Goal: Task Accomplishment & Management: Complete application form

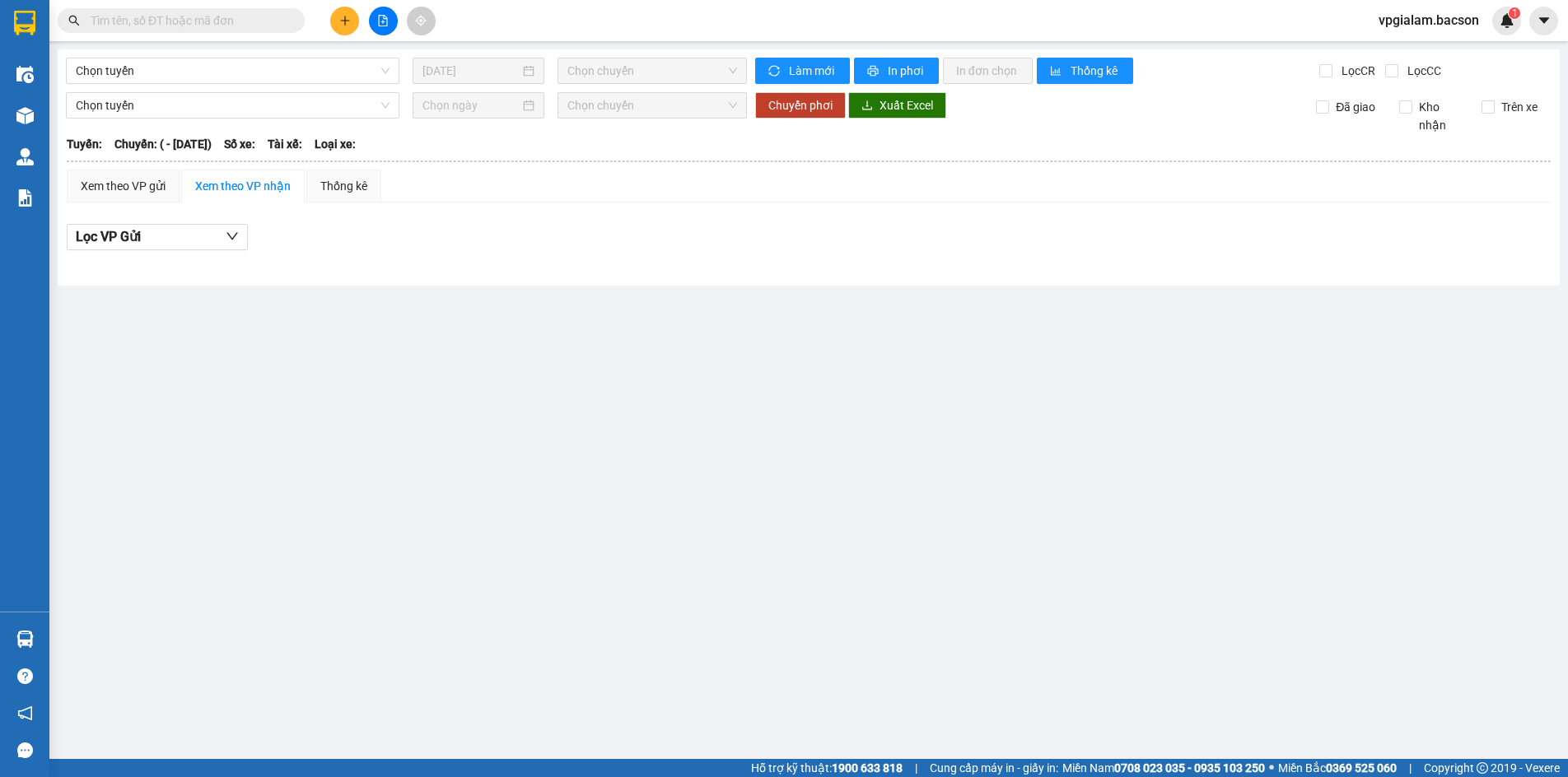
type input "[DATE]"
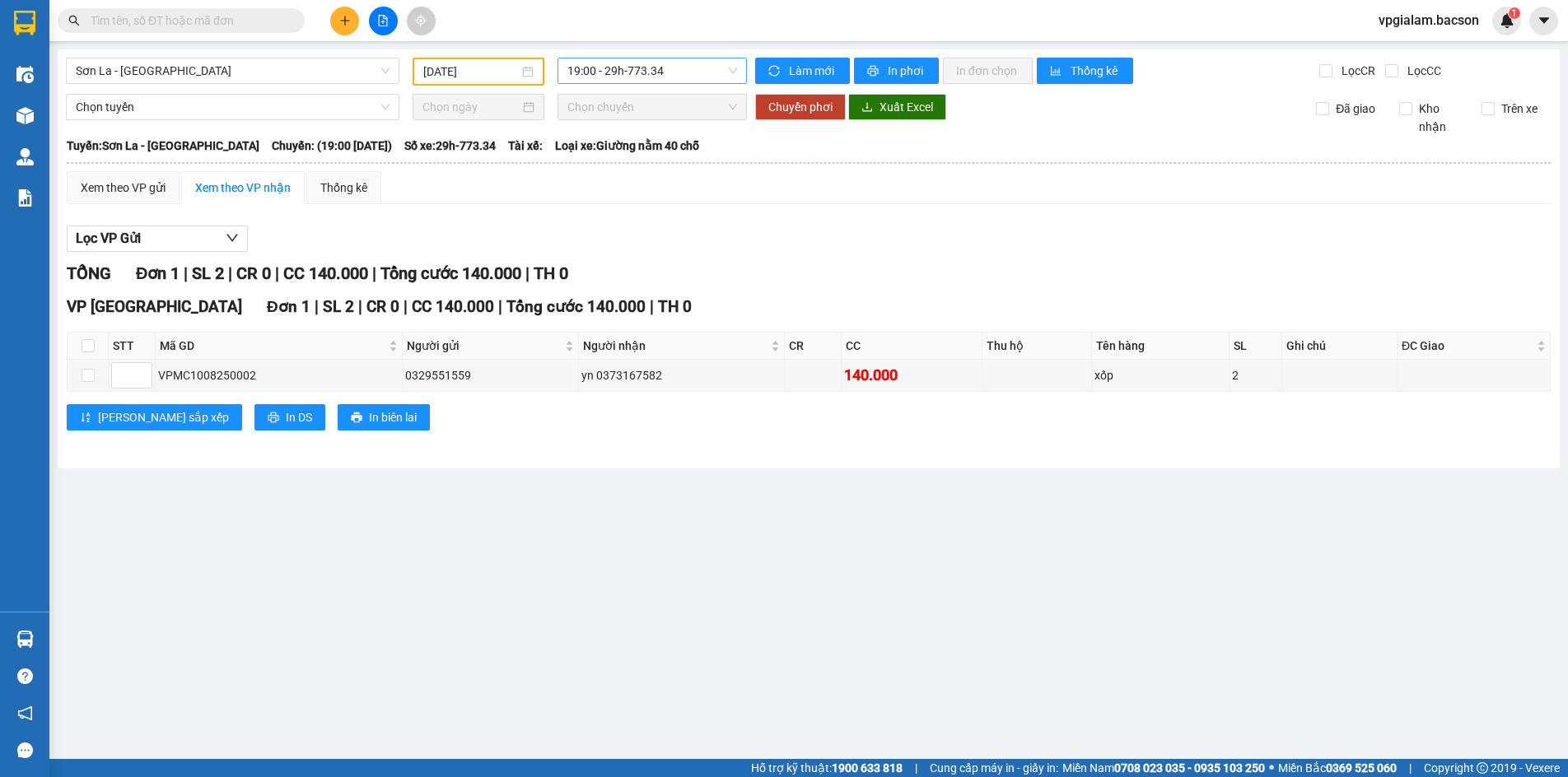
click at [732, 76] on span "19:00 - 29h-773.34" at bounding box center [651, 71] width 169 height 25
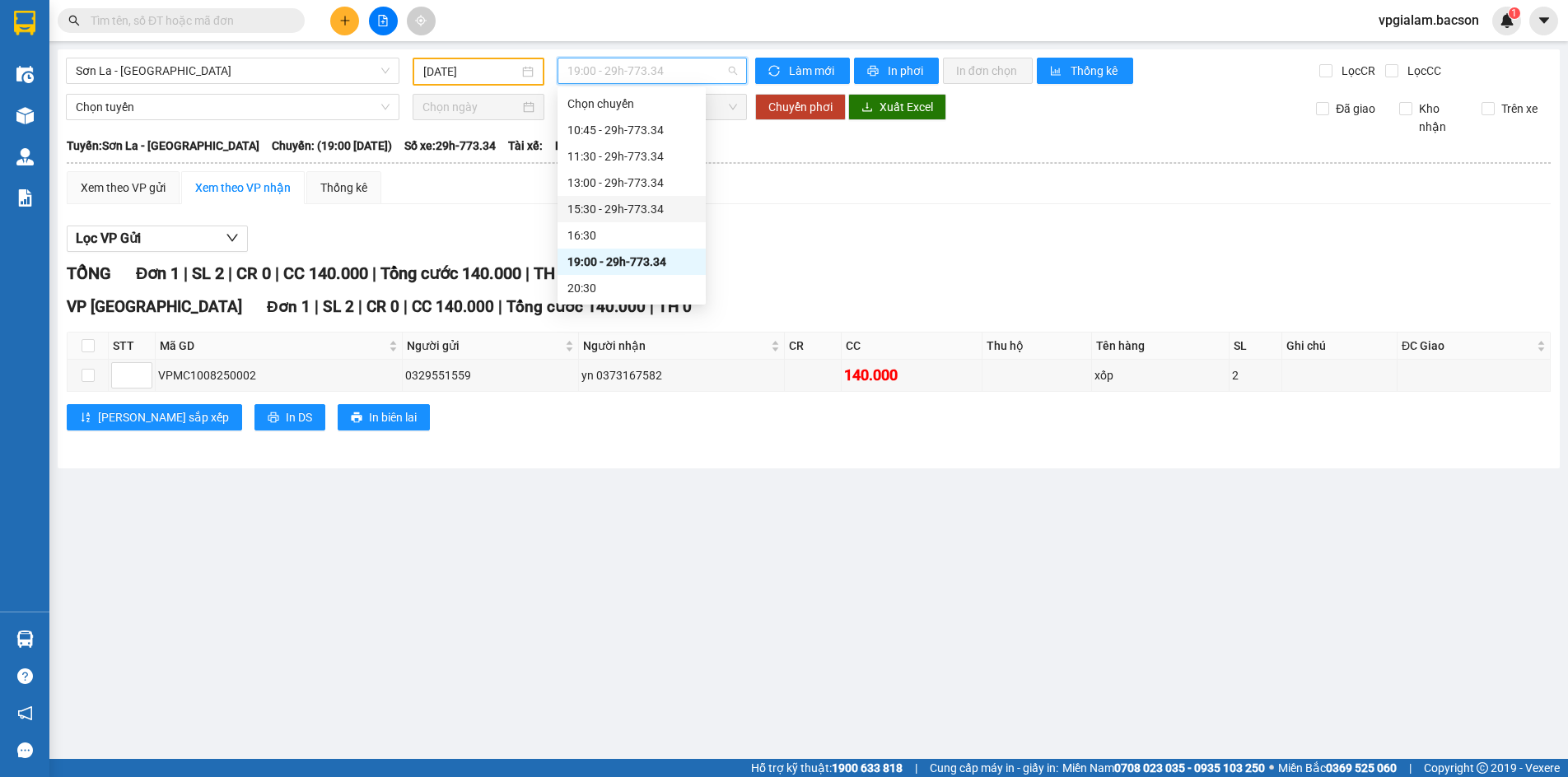
click at [639, 210] on div "15:30 - 29h-773.34" at bounding box center [631, 209] width 129 height 18
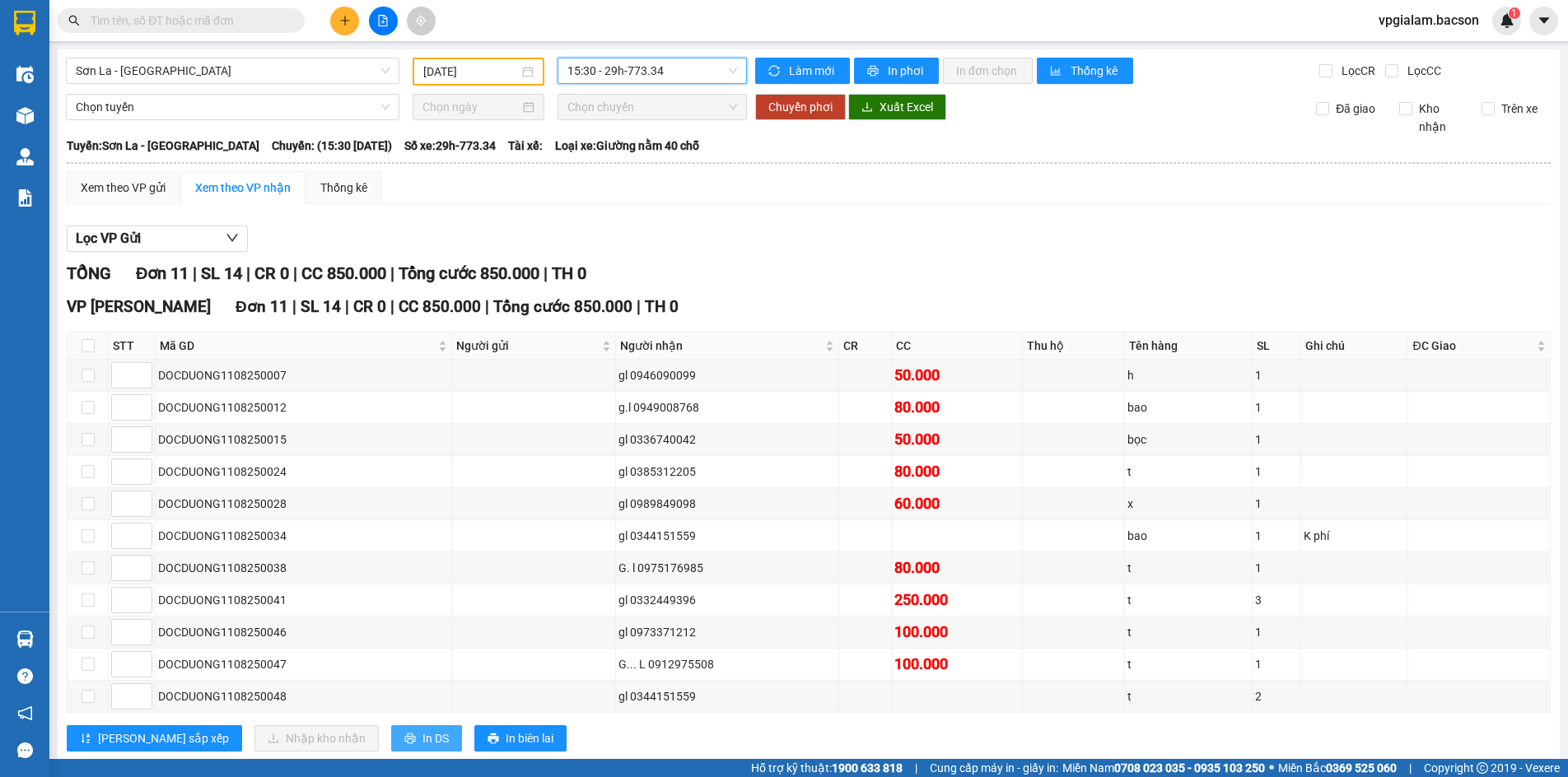
click at [423, 734] on span "In DS" at bounding box center [436, 738] width 27 height 18
click at [729, 74] on span "15:30 - 29h-773.34" at bounding box center [651, 71] width 169 height 25
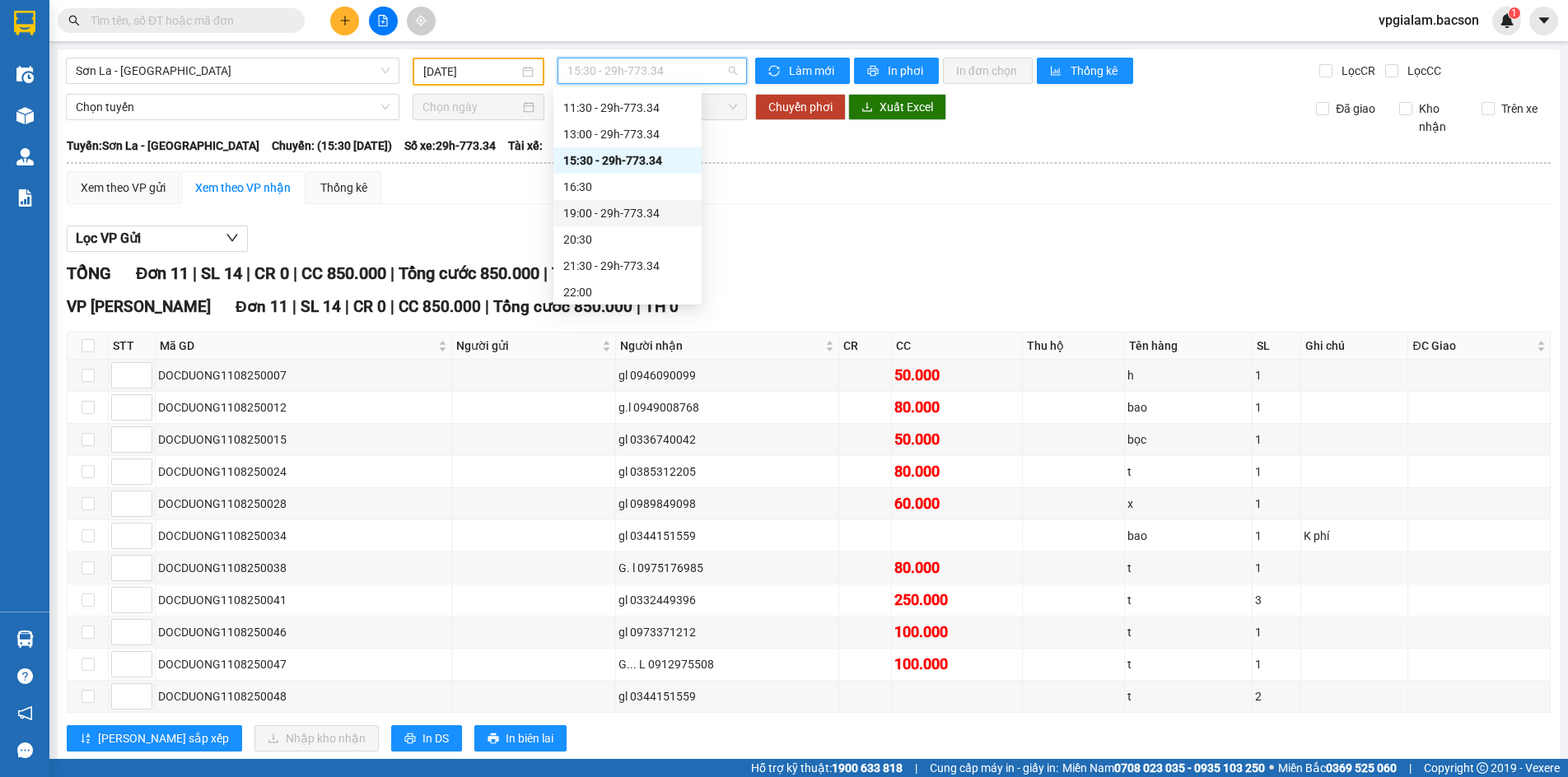
scroll to position [79, 0]
click at [649, 228] on div "21:30 - 29h-773.34" at bounding box center [627, 235] width 129 height 18
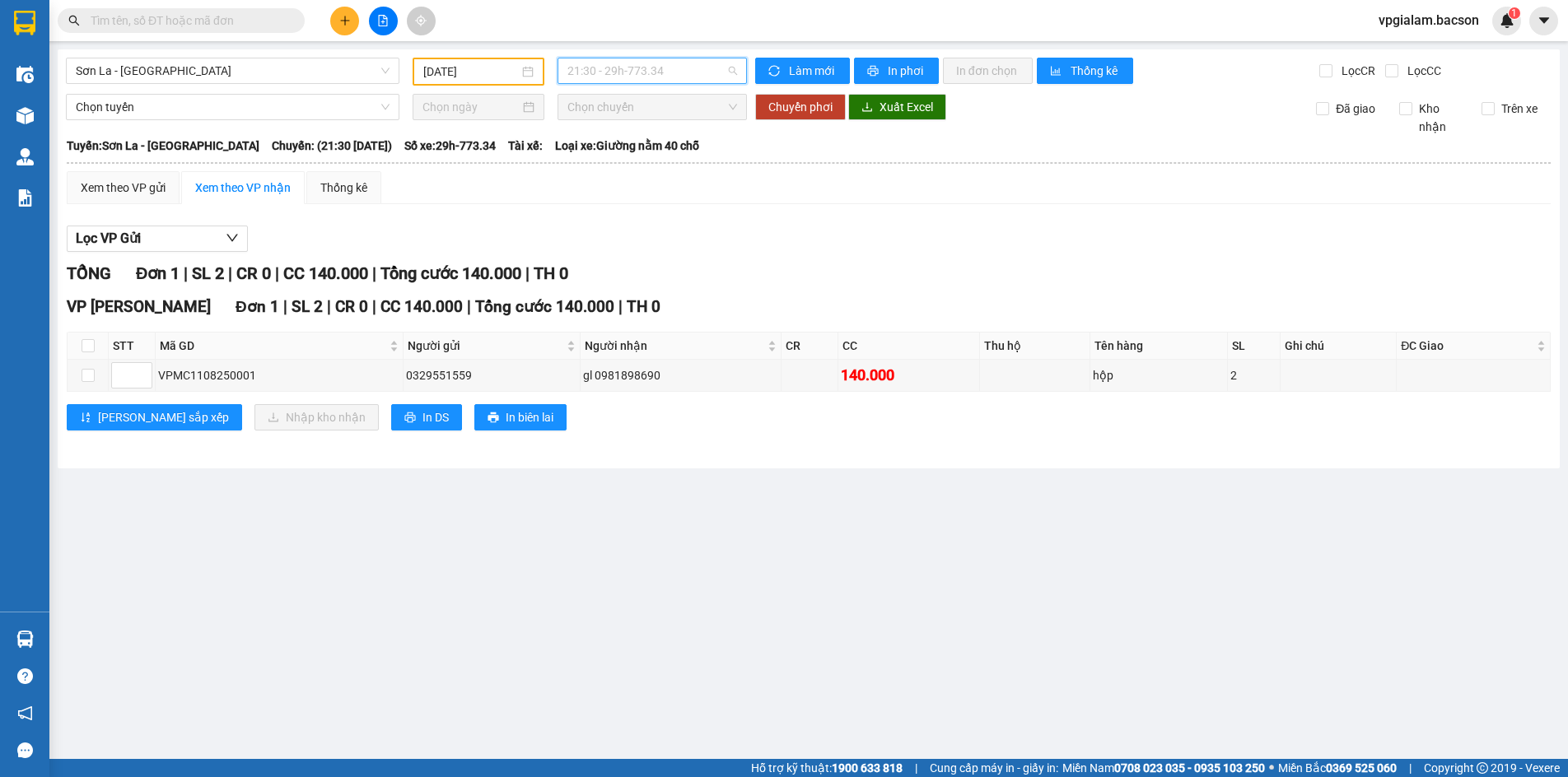
click at [737, 73] on div "21:30 - 29h-773.34" at bounding box center [652, 71] width 190 height 27
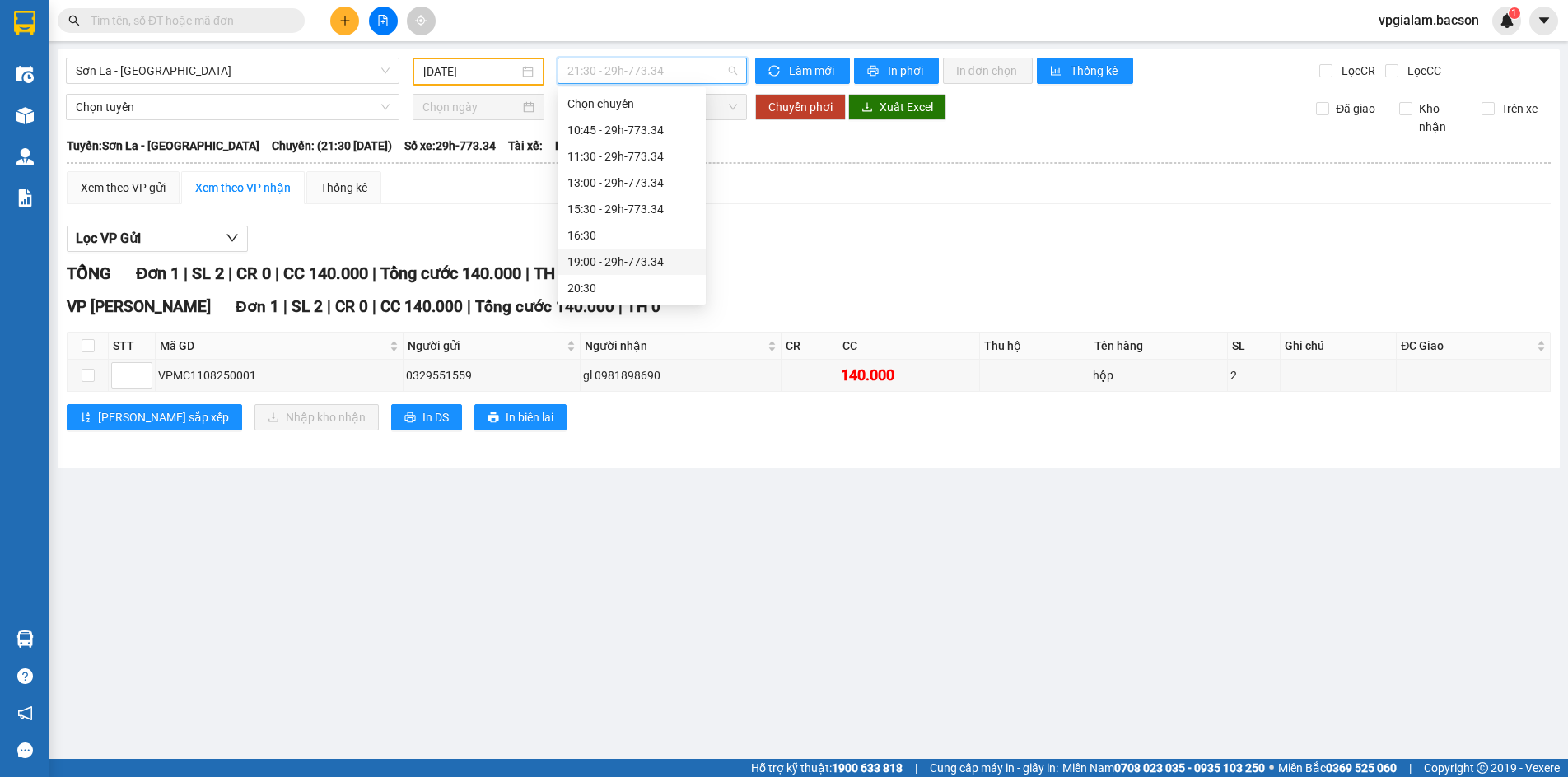
click at [646, 253] on div "19:00 - 29h-773.34" at bounding box center [631, 261] width 129 height 18
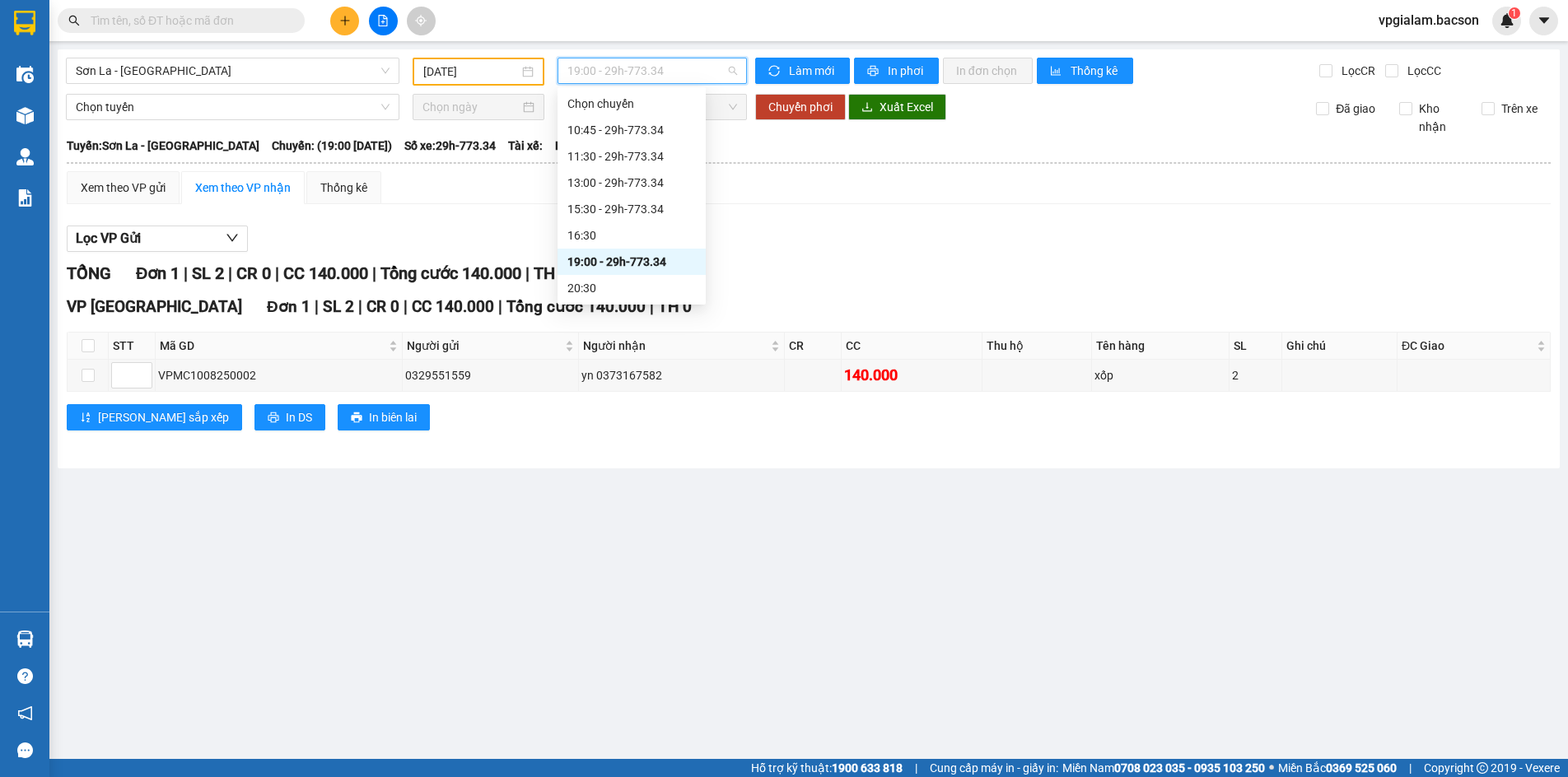
click at [731, 71] on span "19:00 - 29h-773.34" at bounding box center [651, 71] width 169 height 25
click at [654, 177] on div "13:00 - 29h-773.34" at bounding box center [631, 183] width 129 height 18
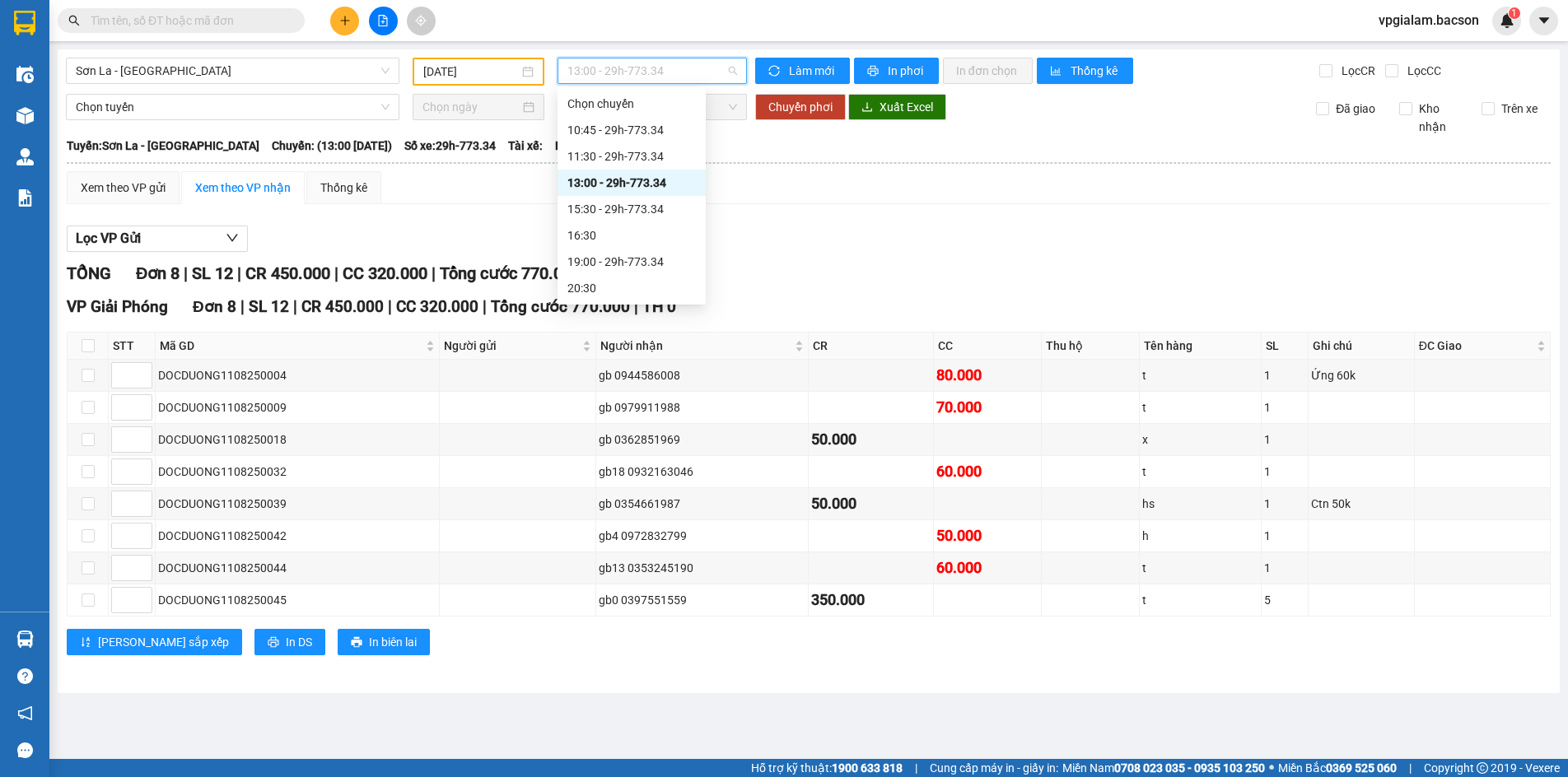
click at [728, 74] on span "13:00 - 29h-773.34" at bounding box center [651, 71] width 169 height 25
click at [661, 152] on div "11:30 - 29h-773.34" at bounding box center [631, 156] width 129 height 18
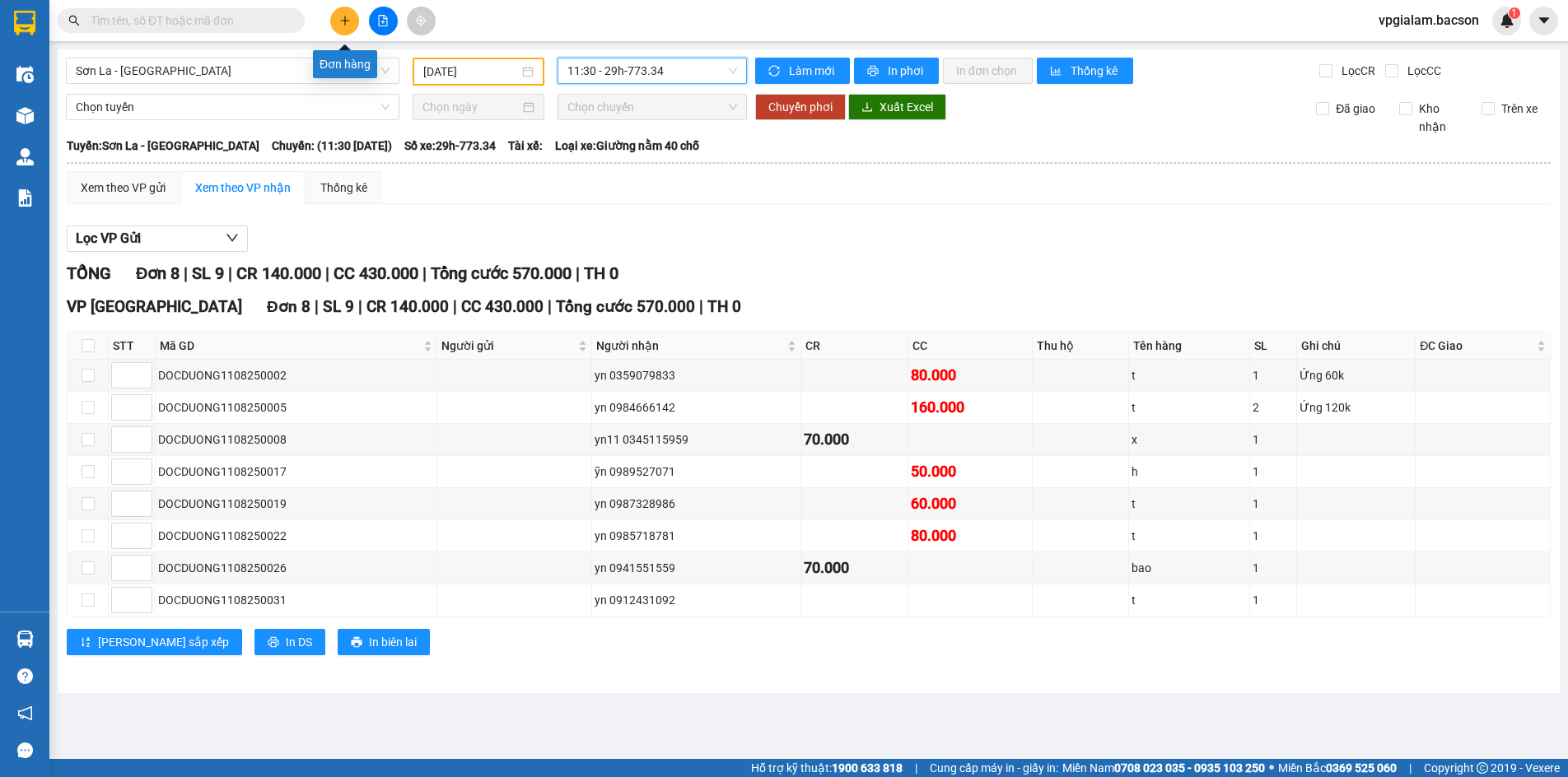
click at [345, 20] on icon "plus" at bounding box center [345, 19] width 9 height 1
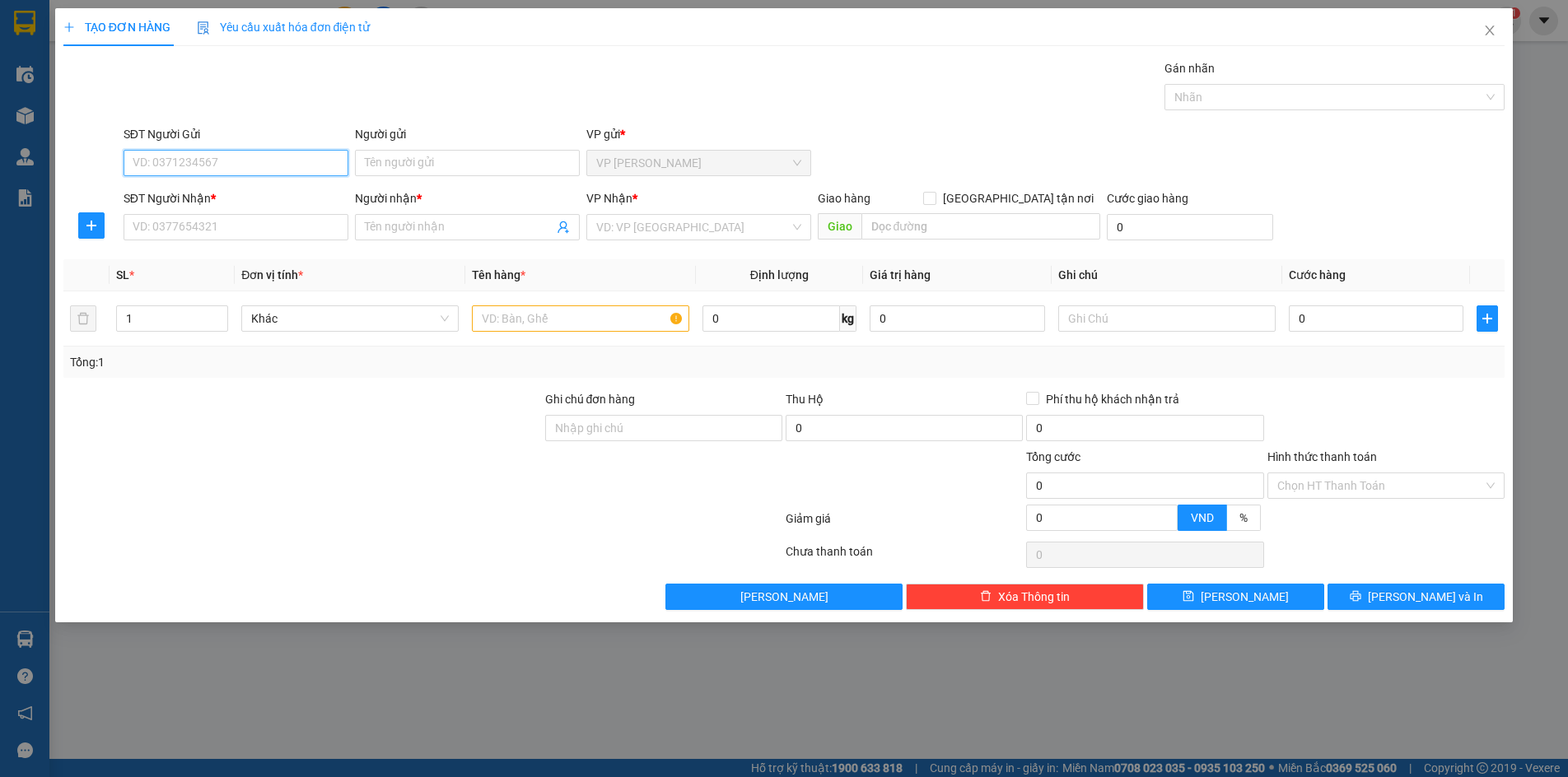
click at [189, 162] on input "SĐT Người Gửi" at bounding box center [236, 163] width 225 height 27
click at [214, 199] on div "0917791981 - Công TyTNHHTM&XD Công Nghệ Hà Bắc" at bounding box center [298, 196] width 330 height 18
type input "0917791981"
type input "Công TyTNHHTM&XD [PERSON_NAME] [GEOGRAPHIC_DATA]"
type input "0917791981"
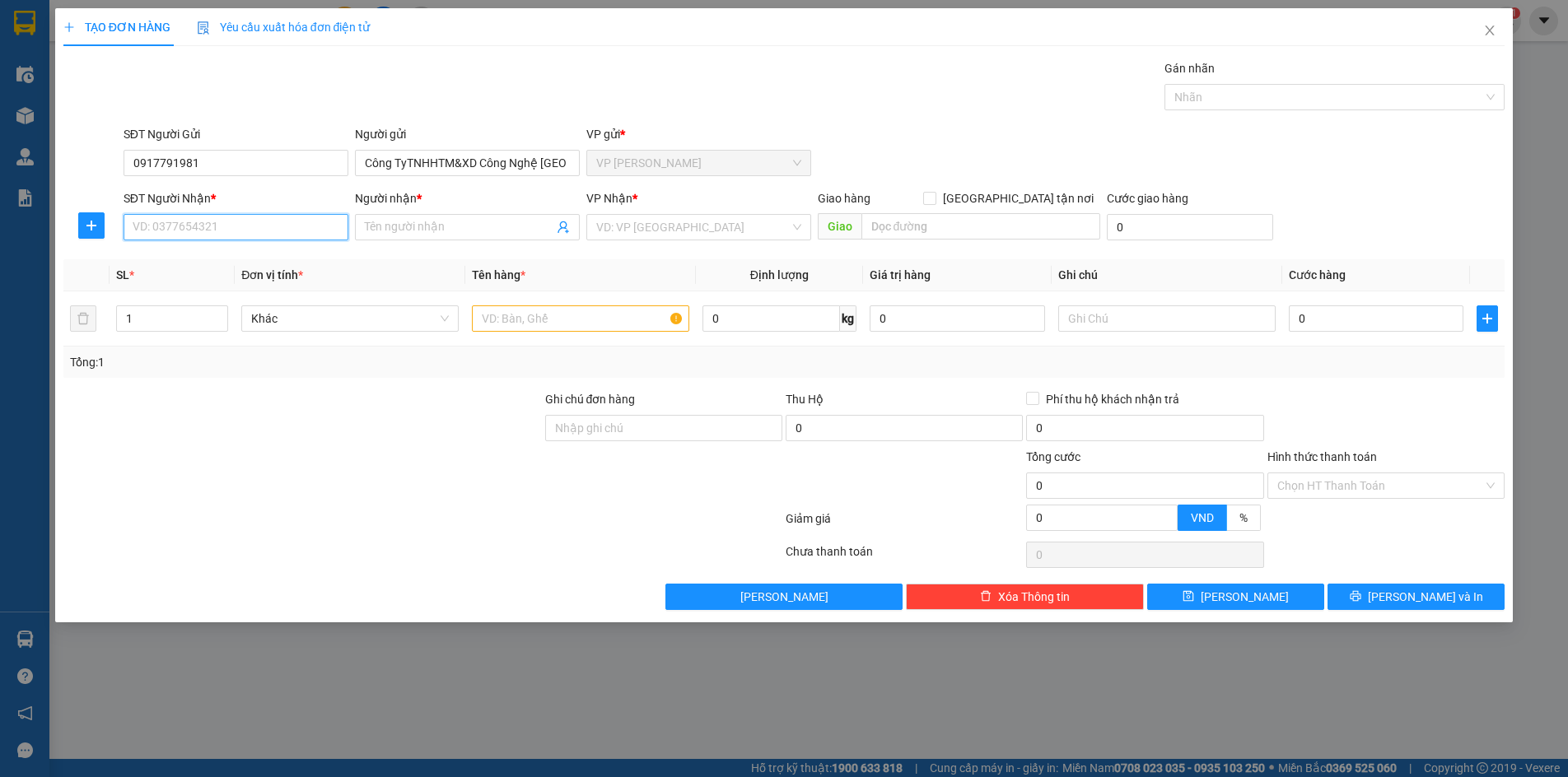
click at [192, 225] on input "SĐT Người Nhận *" at bounding box center [236, 228] width 225 height 27
click at [208, 268] on div "0973495222 - Tuấn Anh" at bounding box center [235, 260] width 205 height 18
type input "0973495222"
type input "[PERSON_NAME]"
type input "0973495222"
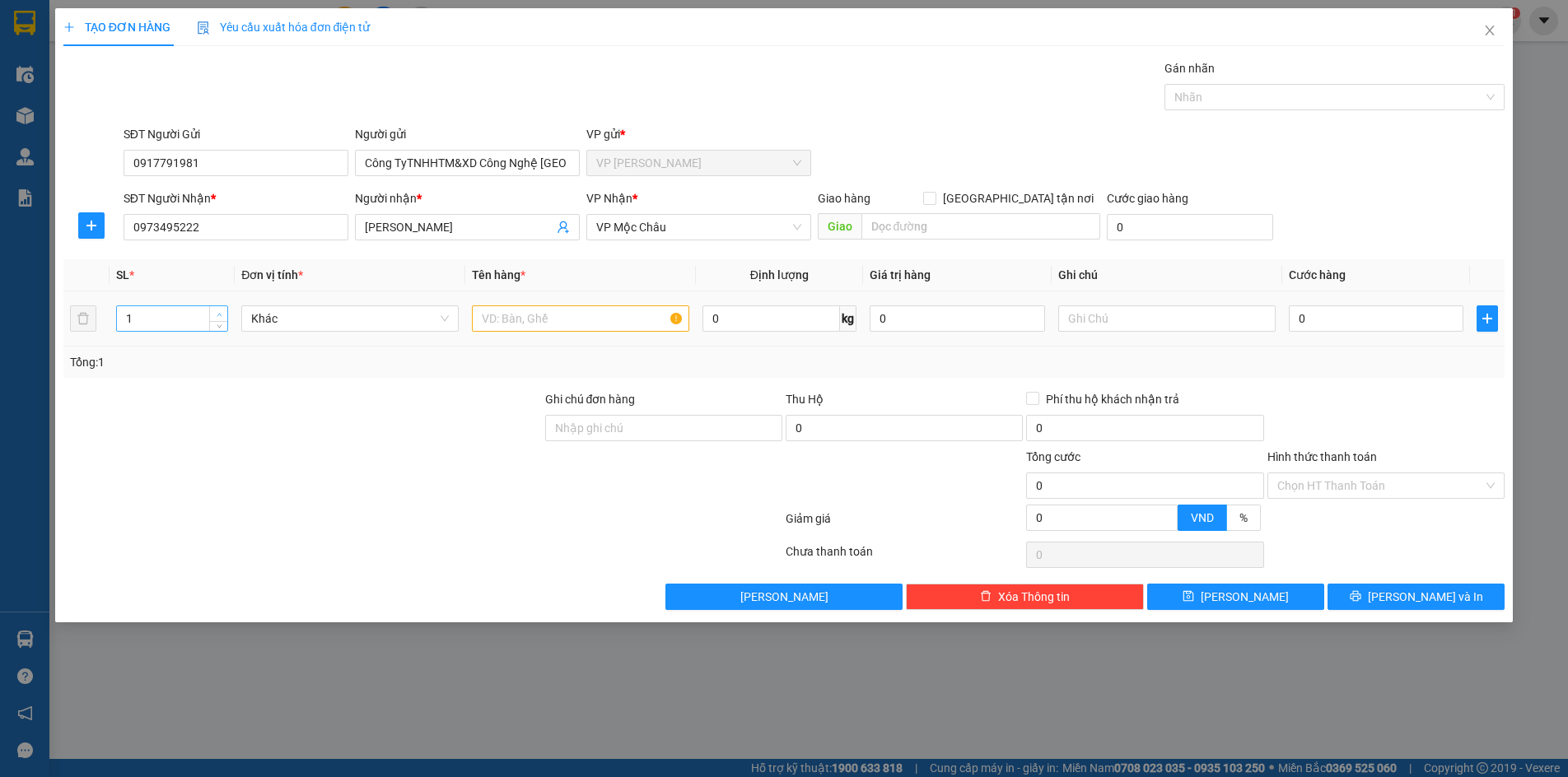
type input "2"
click at [219, 315] on icon "up" at bounding box center [219, 315] width 6 height 6
click at [1309, 321] on input "0" at bounding box center [1377, 319] width 176 height 27
click at [1293, 320] on input "0" at bounding box center [1377, 319] width 176 height 27
type input "10"
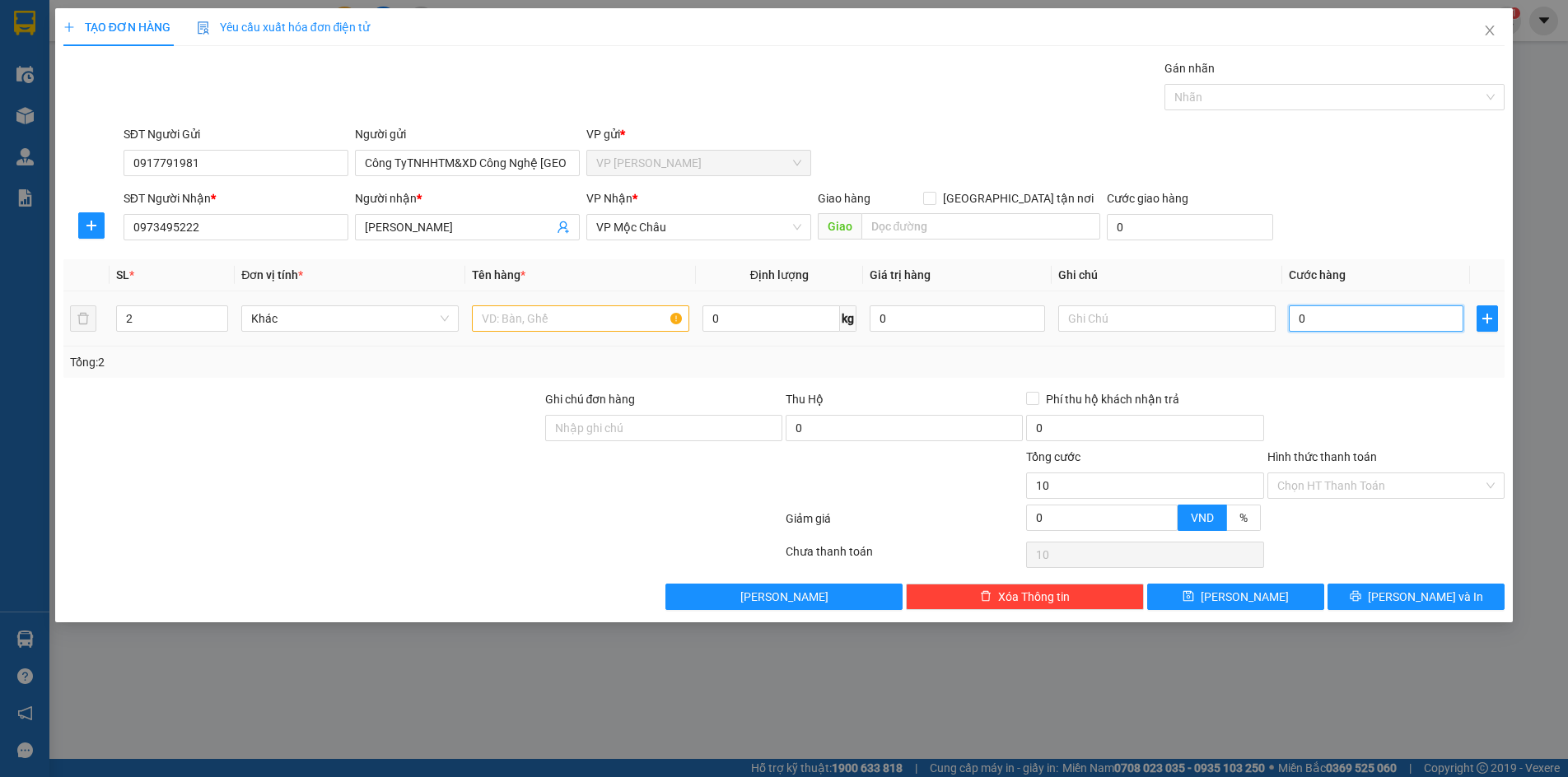
type input "10"
type input "130"
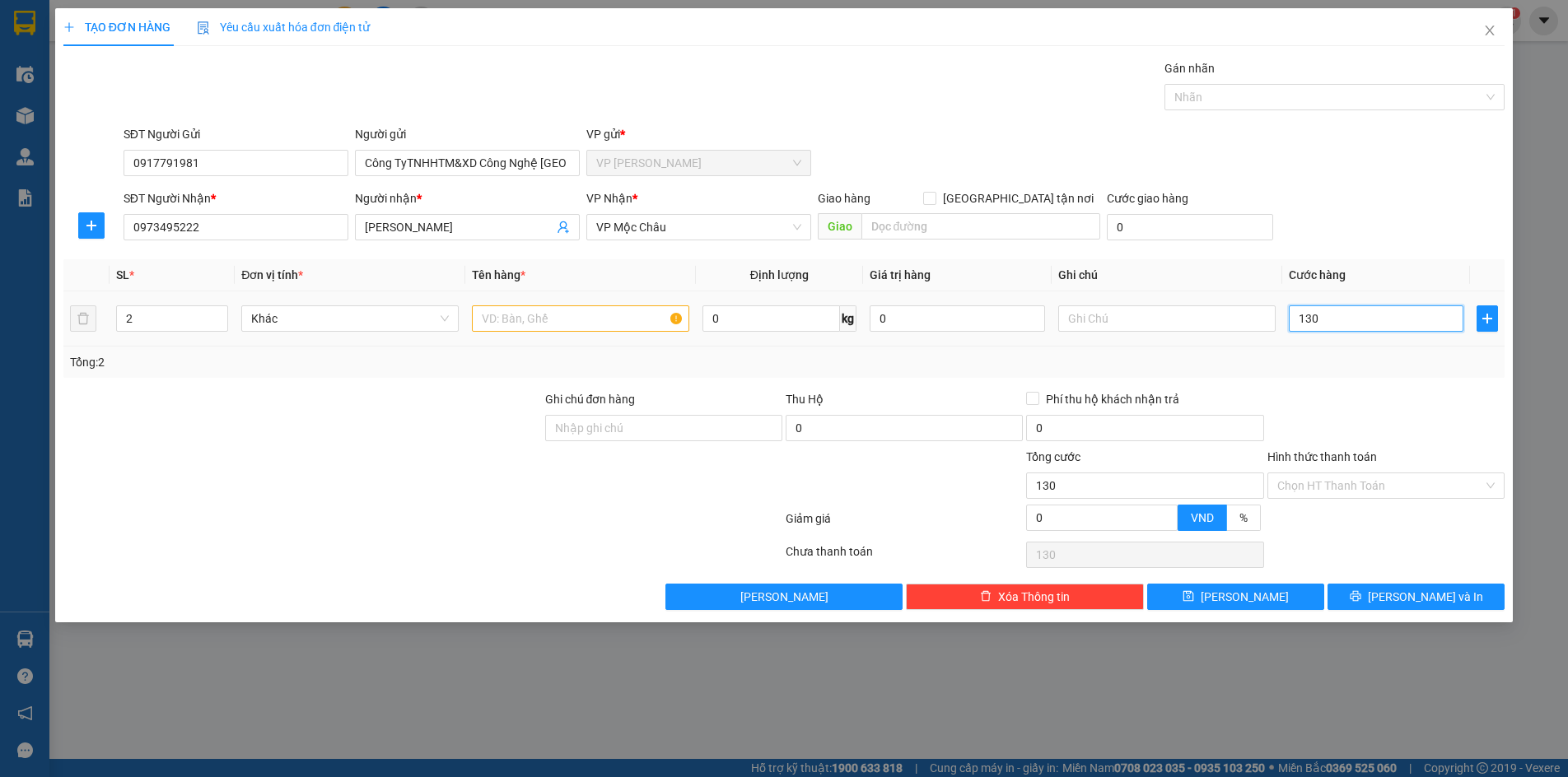
type input "1.300"
type input "13.000"
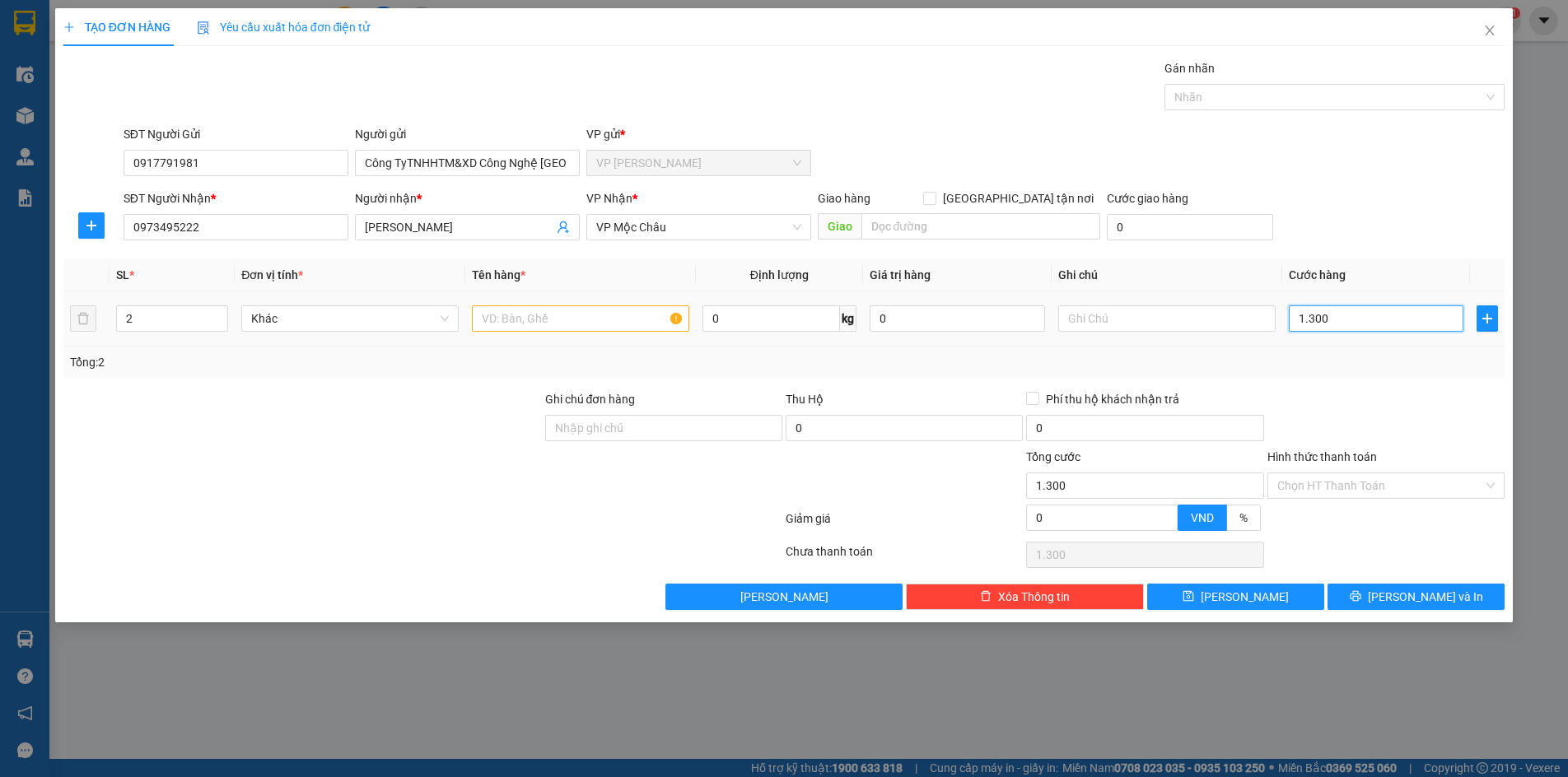
type input "13.000"
type input "130.000"
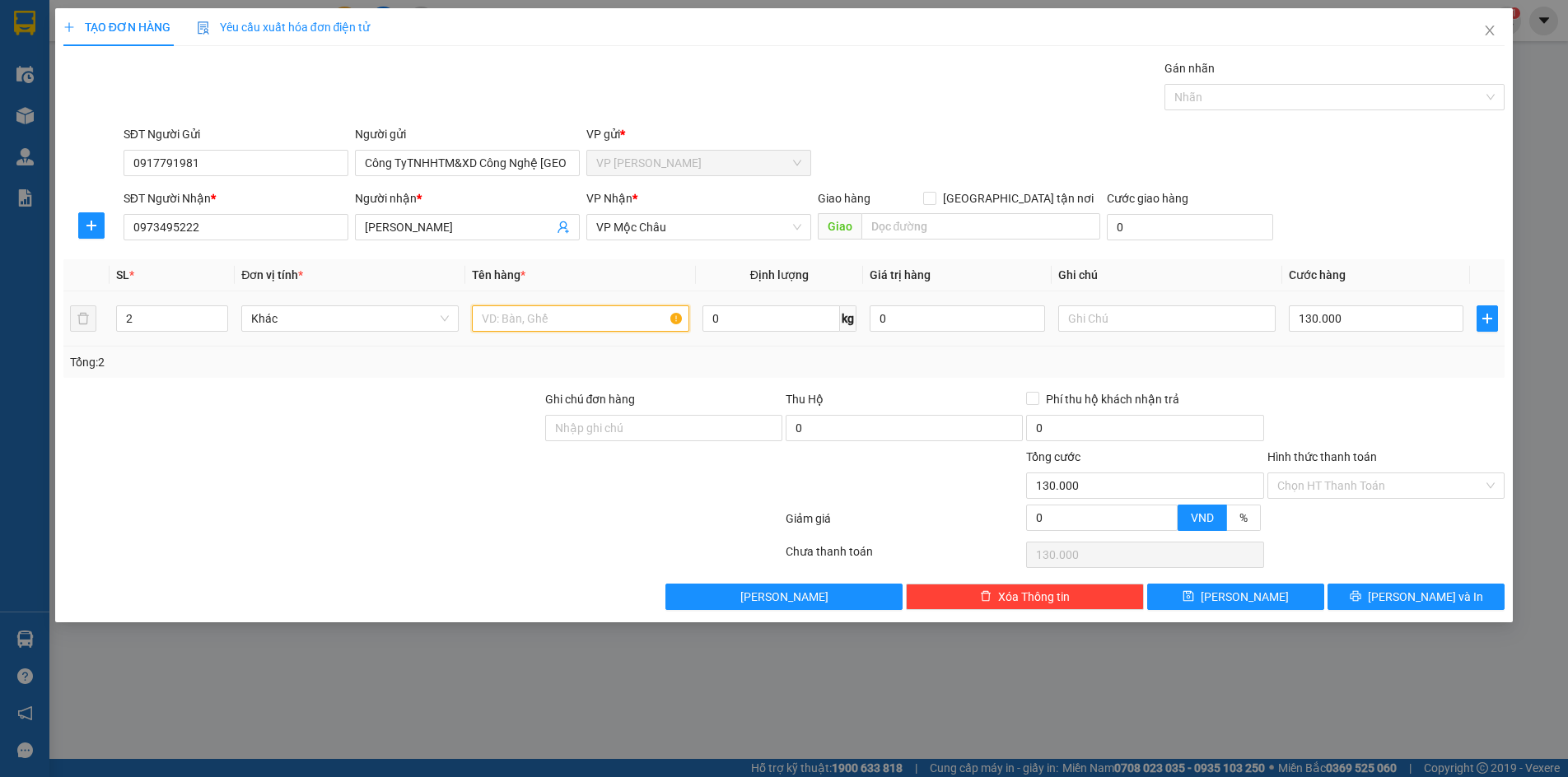
click at [625, 321] on input "text" at bounding box center [580, 319] width 217 height 27
type input "Can+Hộp"
click at [356, 473] on div at bounding box center [302, 476] width 481 height 58
click at [1400, 598] on button "Lưu và In" at bounding box center [1416, 597] width 177 height 27
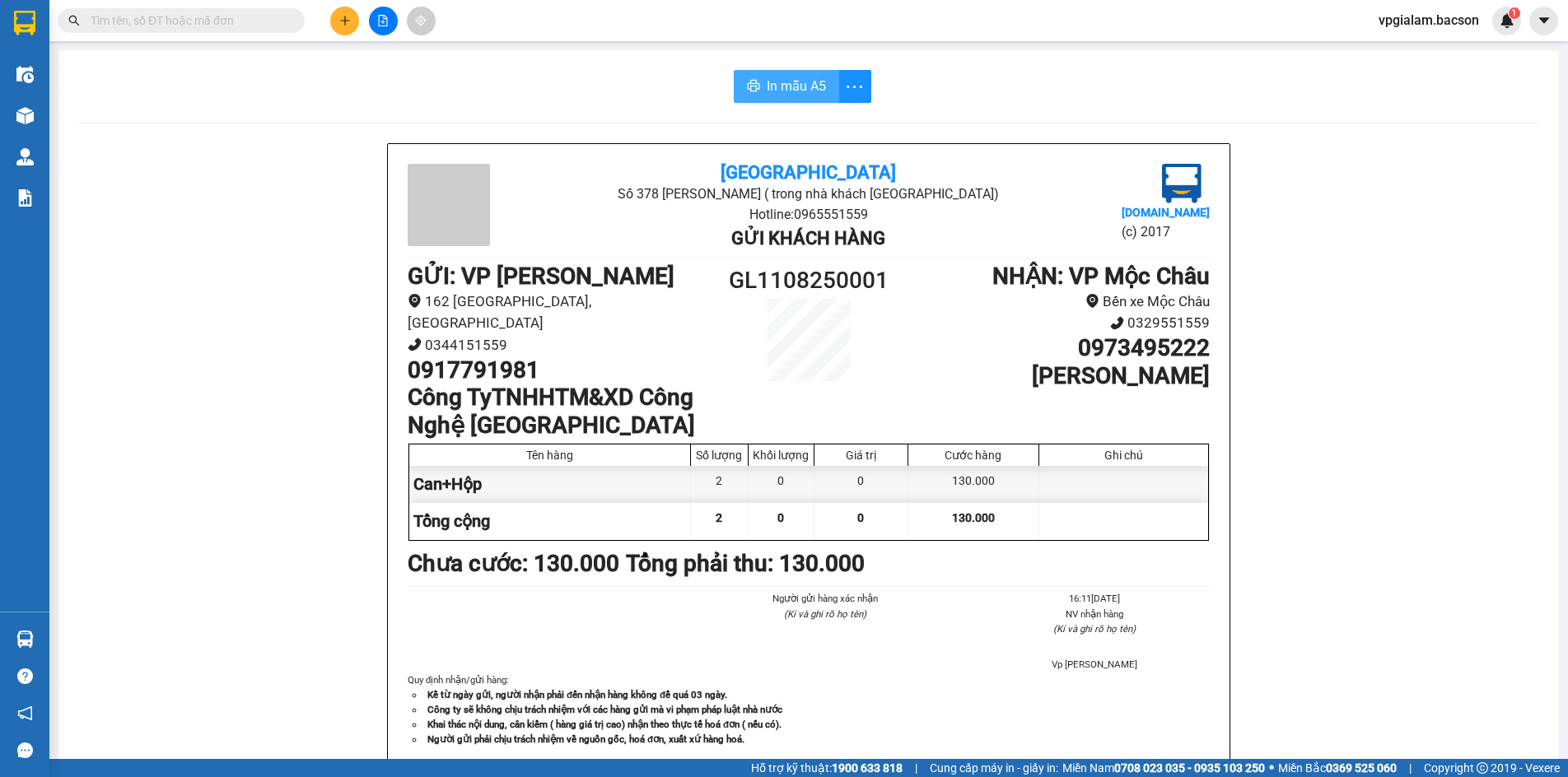
click at [806, 87] on span "In mẫu A5" at bounding box center [796, 85] width 59 height 20
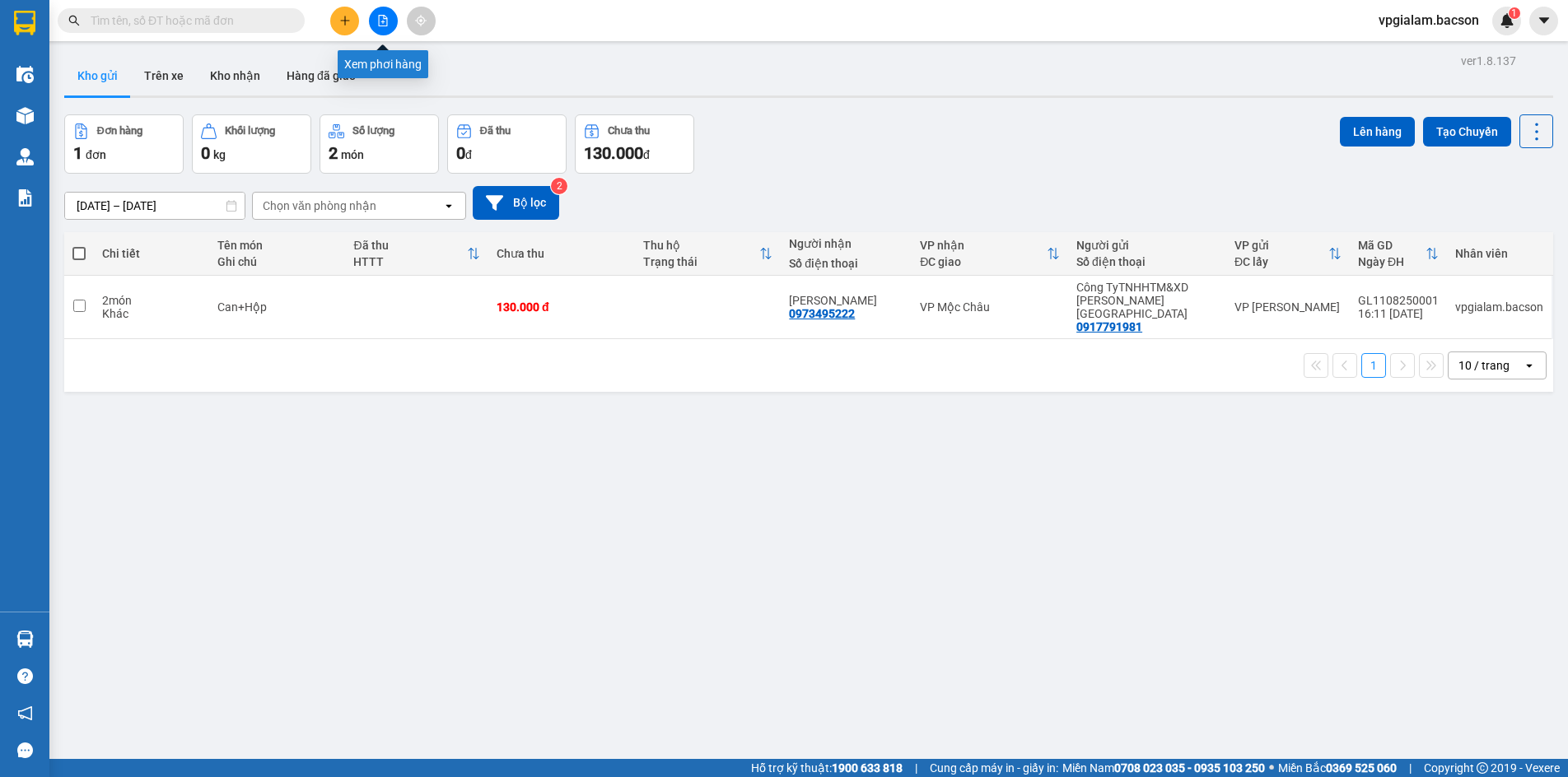
click at [376, 15] on button at bounding box center [383, 20] width 29 height 29
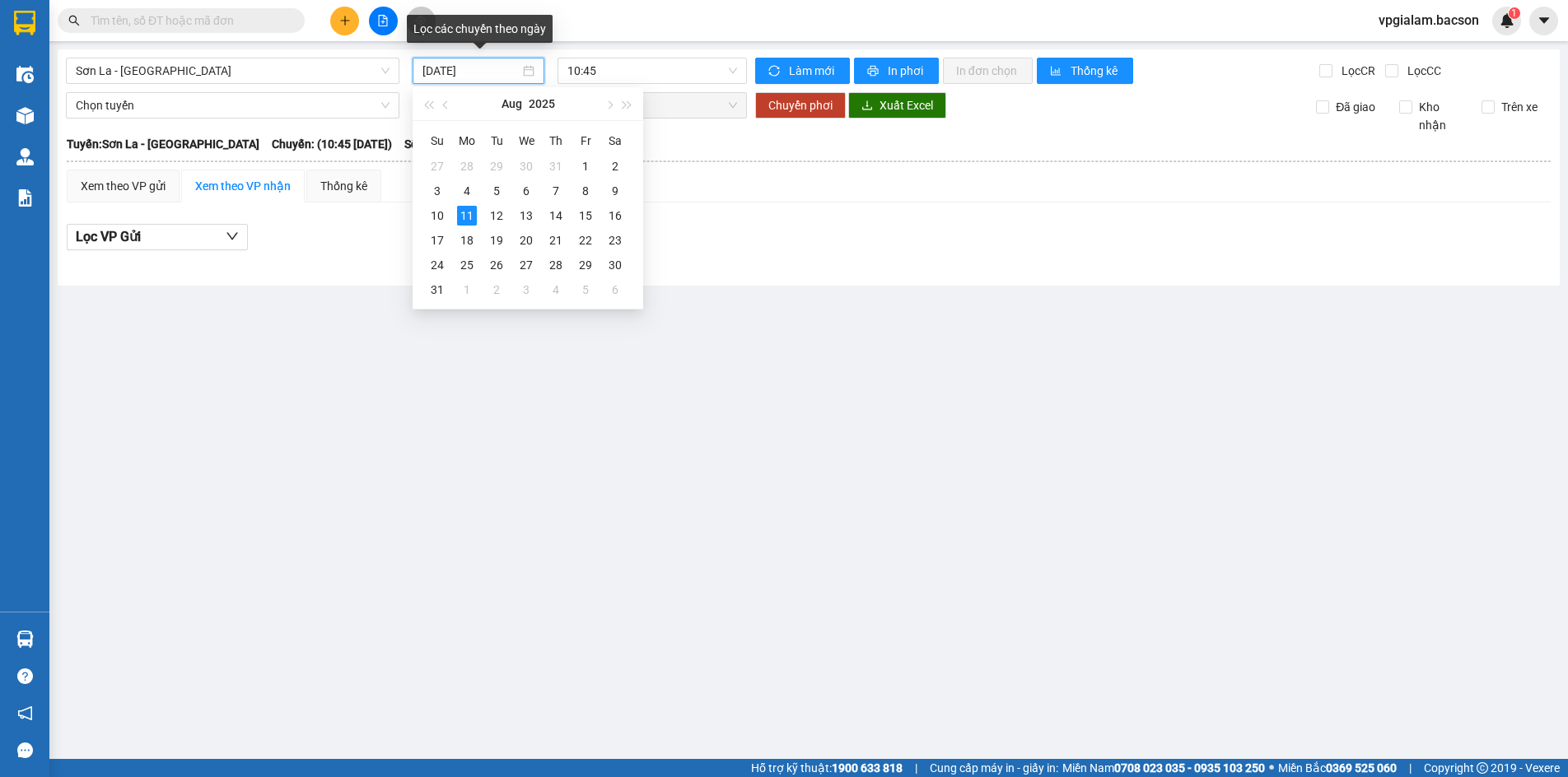
click at [478, 67] on input "[DATE]" at bounding box center [472, 71] width 98 height 18
click at [436, 219] on div "10" at bounding box center [437, 215] width 20 height 19
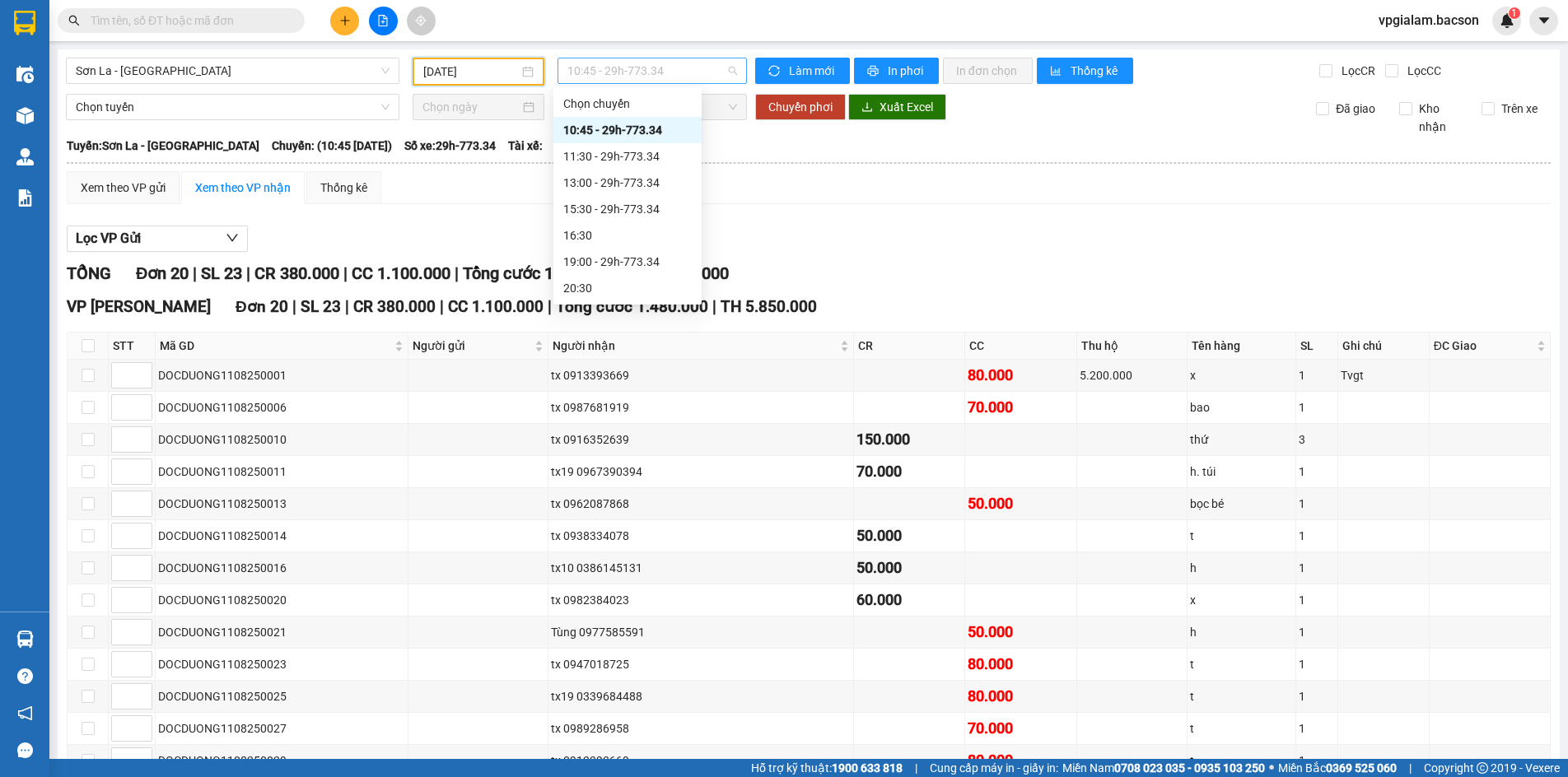
click at [641, 72] on span "10:45 - 29h-773.34" at bounding box center [651, 71] width 169 height 25
click at [620, 237] on div "21:30 - 29h-773.34" at bounding box center [627, 235] width 129 height 18
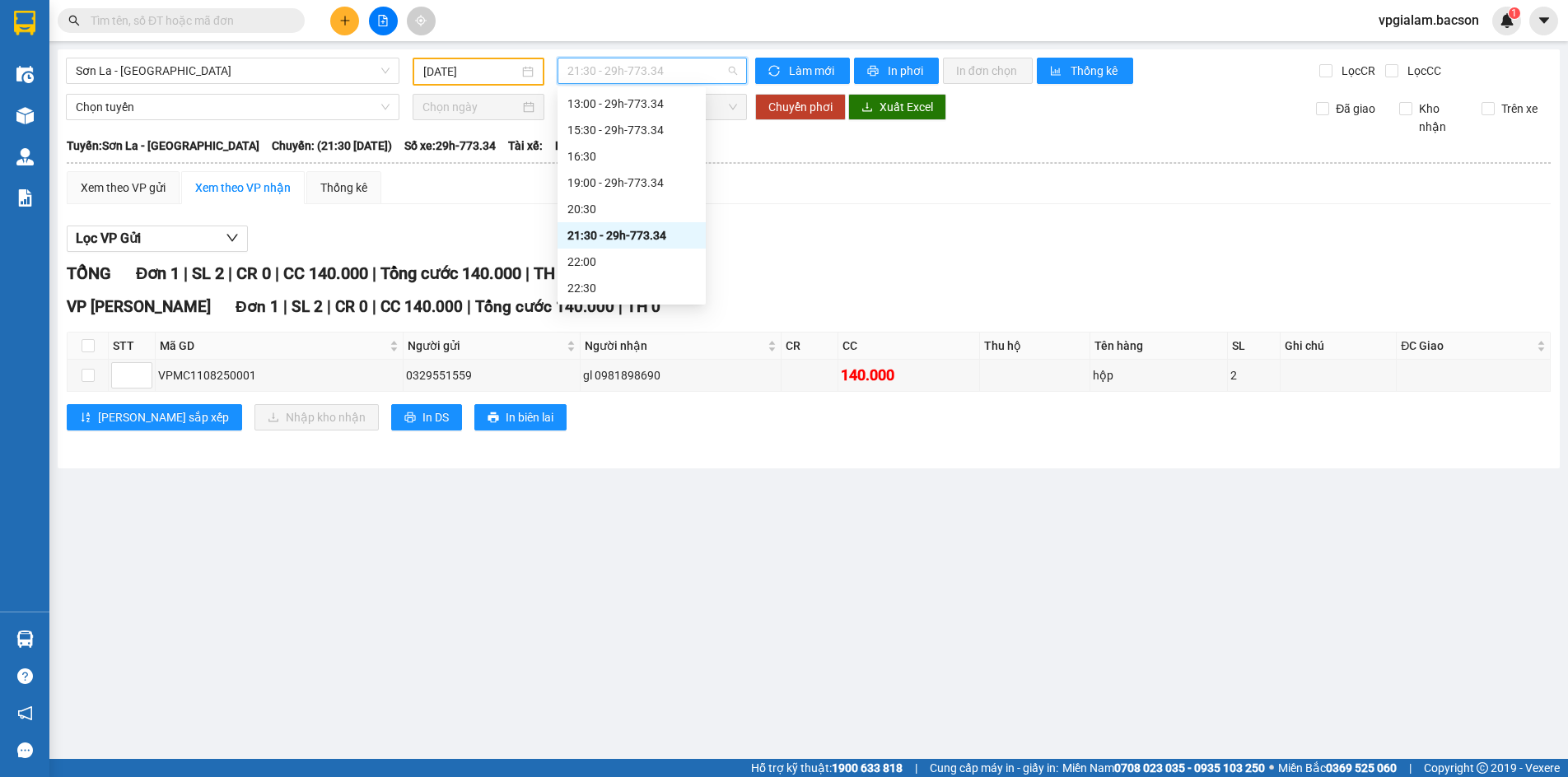
click at [646, 63] on span "21:30 - 29h-773.34" at bounding box center [651, 71] width 169 height 25
click at [642, 182] on div "19:00 - 29h-773.34" at bounding box center [631, 183] width 129 height 18
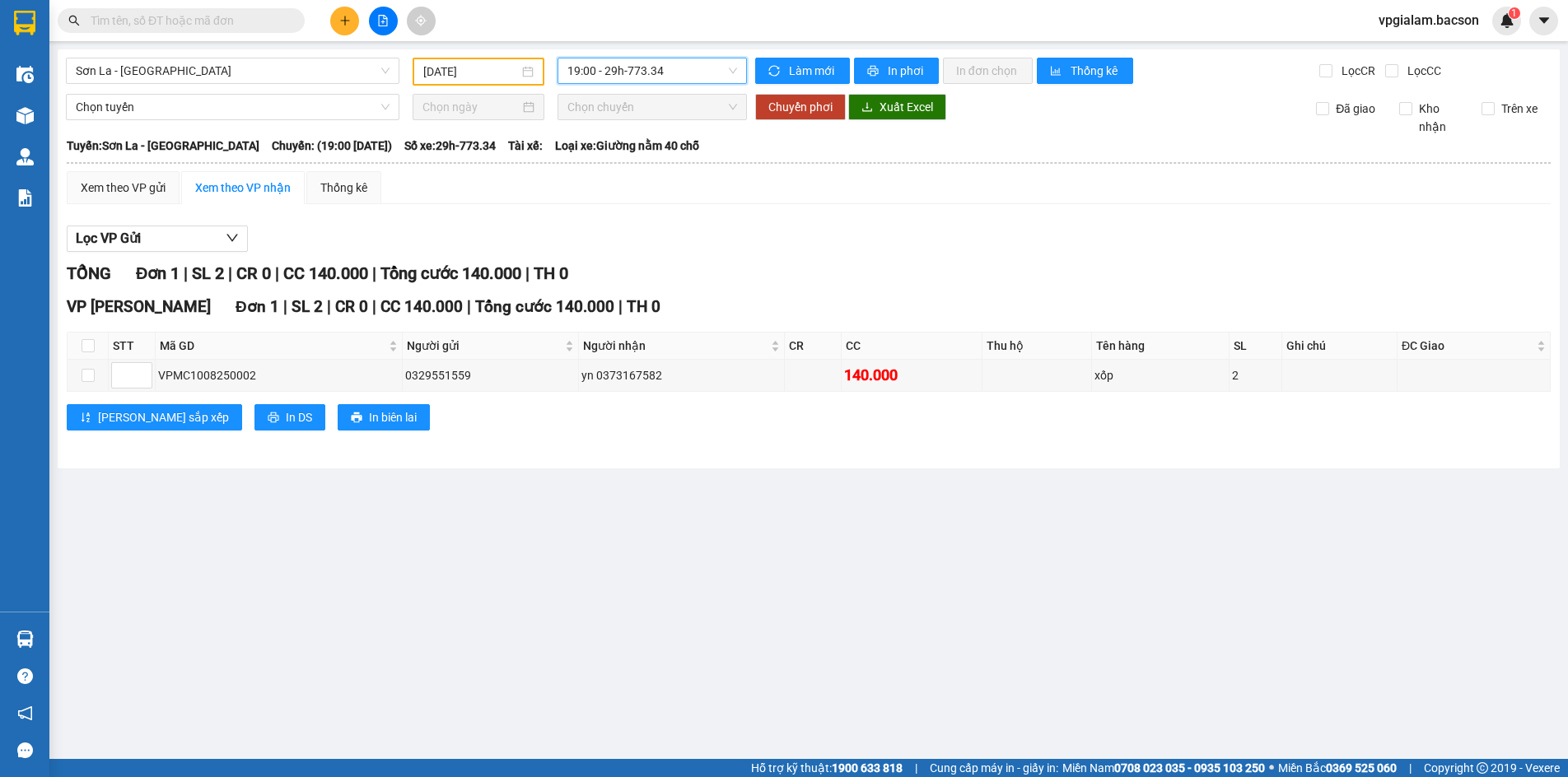
click at [633, 69] on span "19:00 - 29h-773.34" at bounding box center [651, 71] width 169 height 25
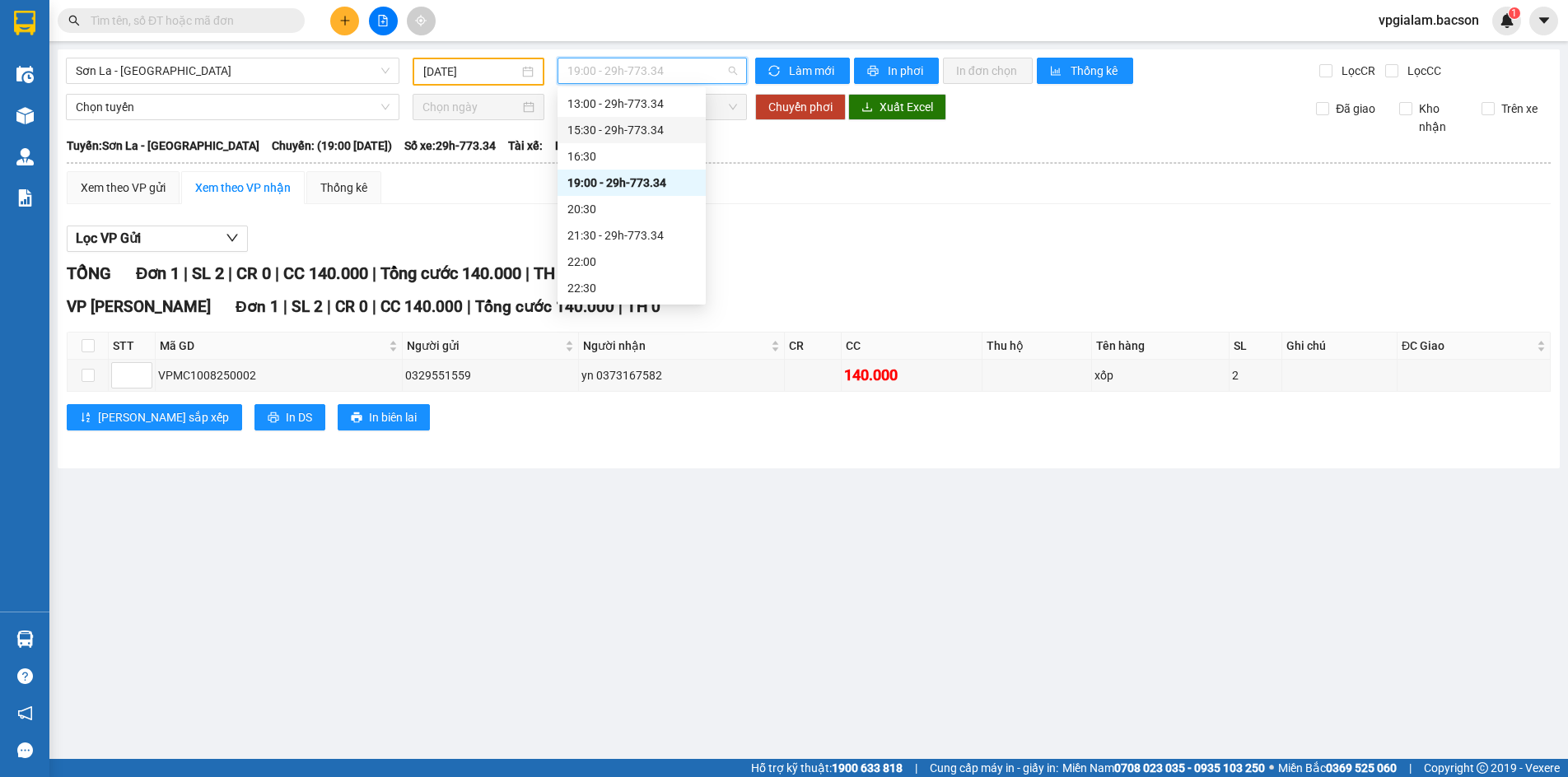
click at [639, 124] on div "15:30 - 29h-773.34" at bounding box center [631, 130] width 129 height 18
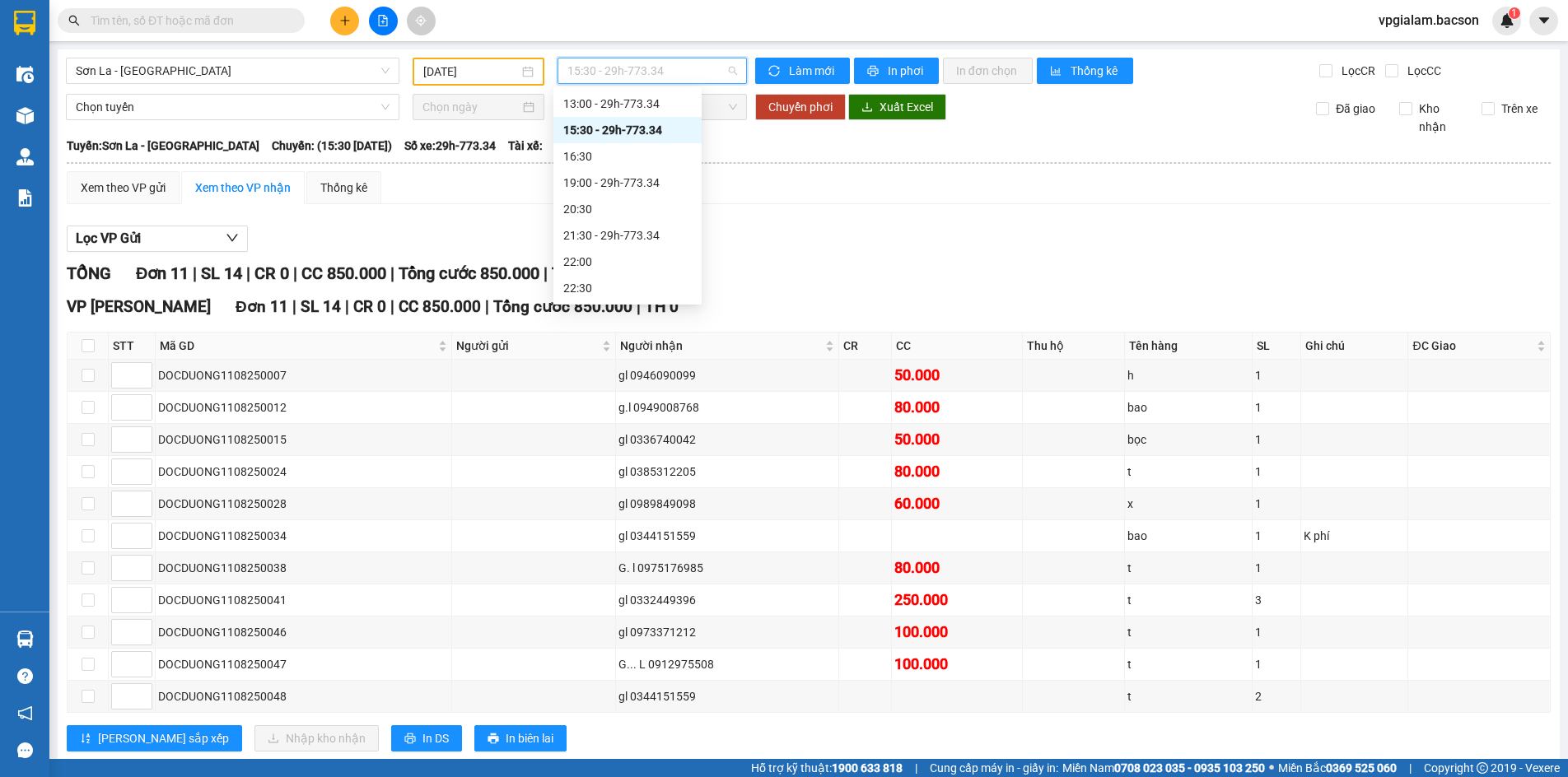
click at [661, 68] on span "15:30 - 29h-773.34" at bounding box center [651, 71] width 169 height 25
click at [658, 99] on div "13:00 - 29h-773.34" at bounding box center [627, 104] width 129 height 18
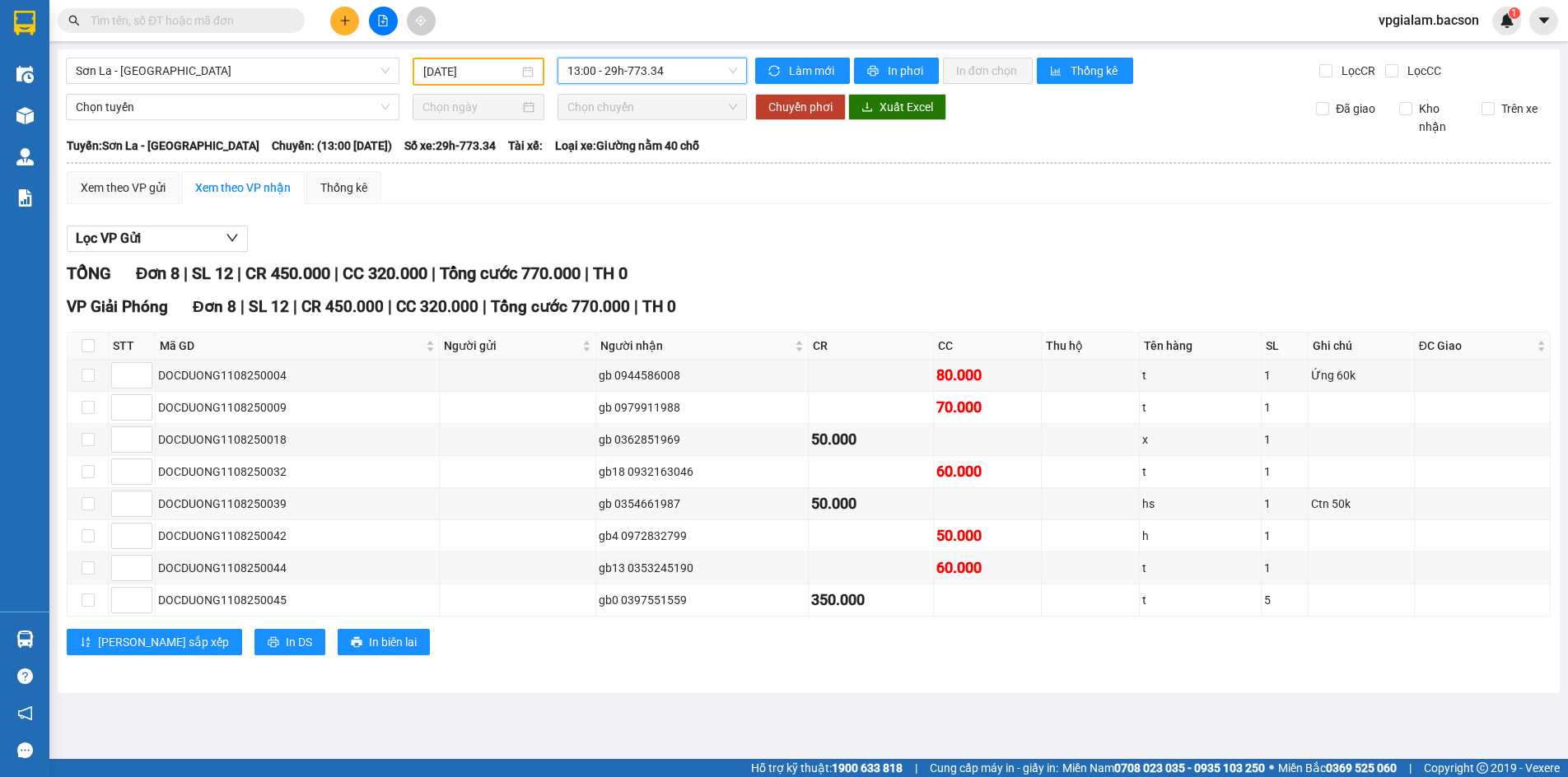
click at [636, 63] on span "13:00 - 29h-773.34" at bounding box center [651, 71] width 169 height 25
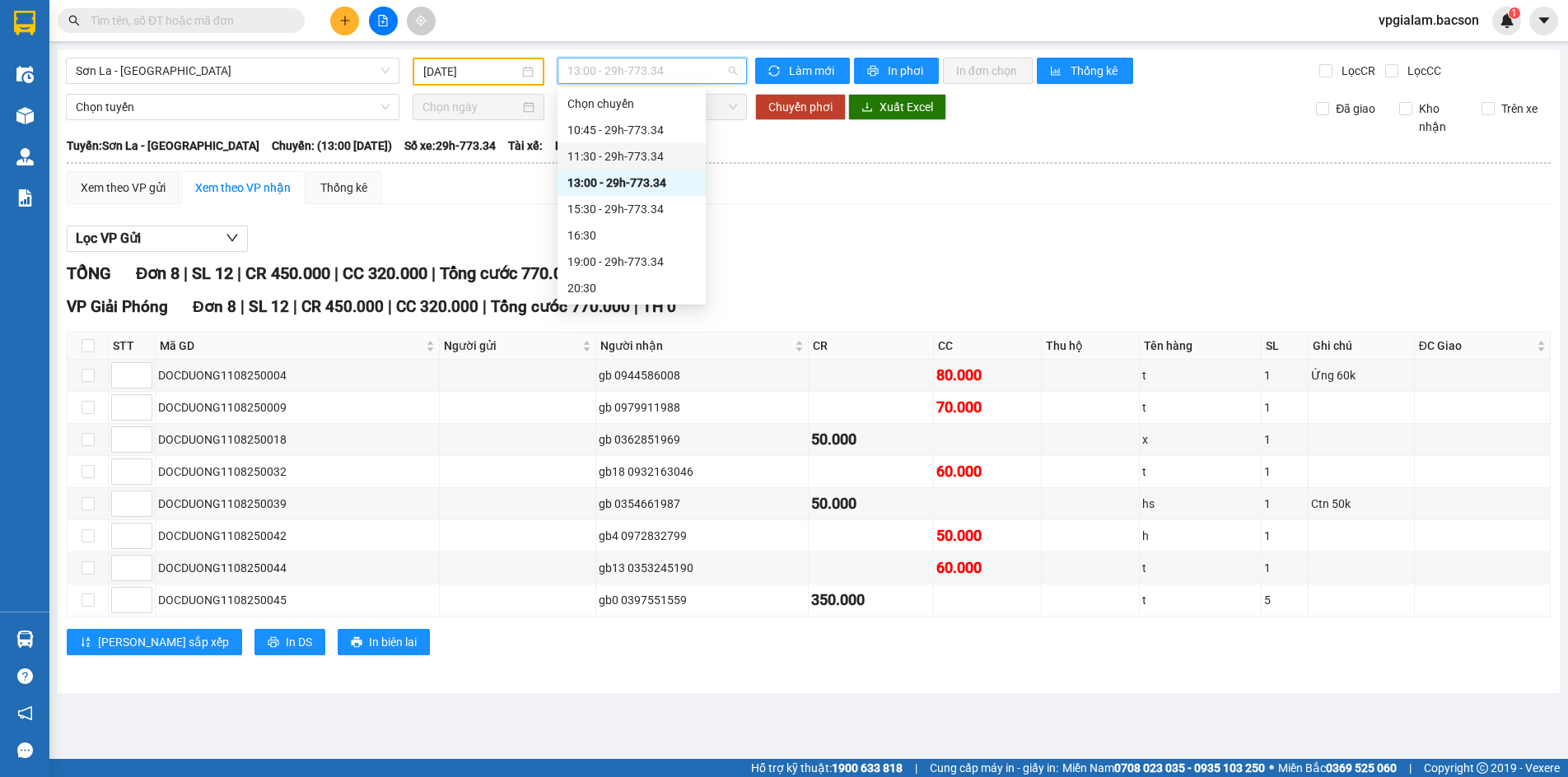
click at [636, 151] on div "11:30 - 29h-773.34" at bounding box center [631, 156] width 129 height 18
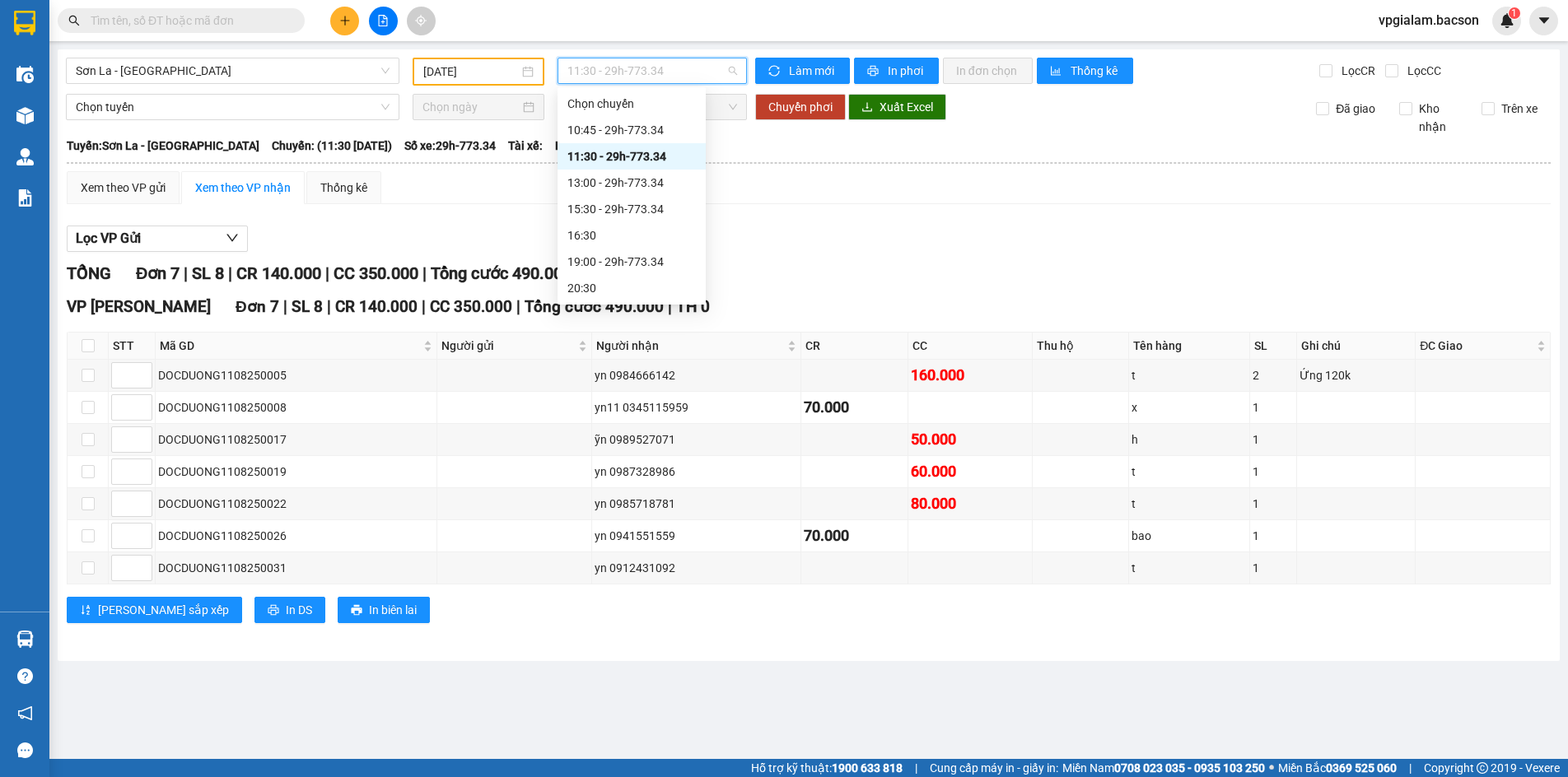
click at [623, 70] on span "11:30 - 29h-773.34" at bounding box center [651, 71] width 169 height 25
click at [624, 130] on div "10:45 - 29h-773.34" at bounding box center [631, 130] width 129 height 18
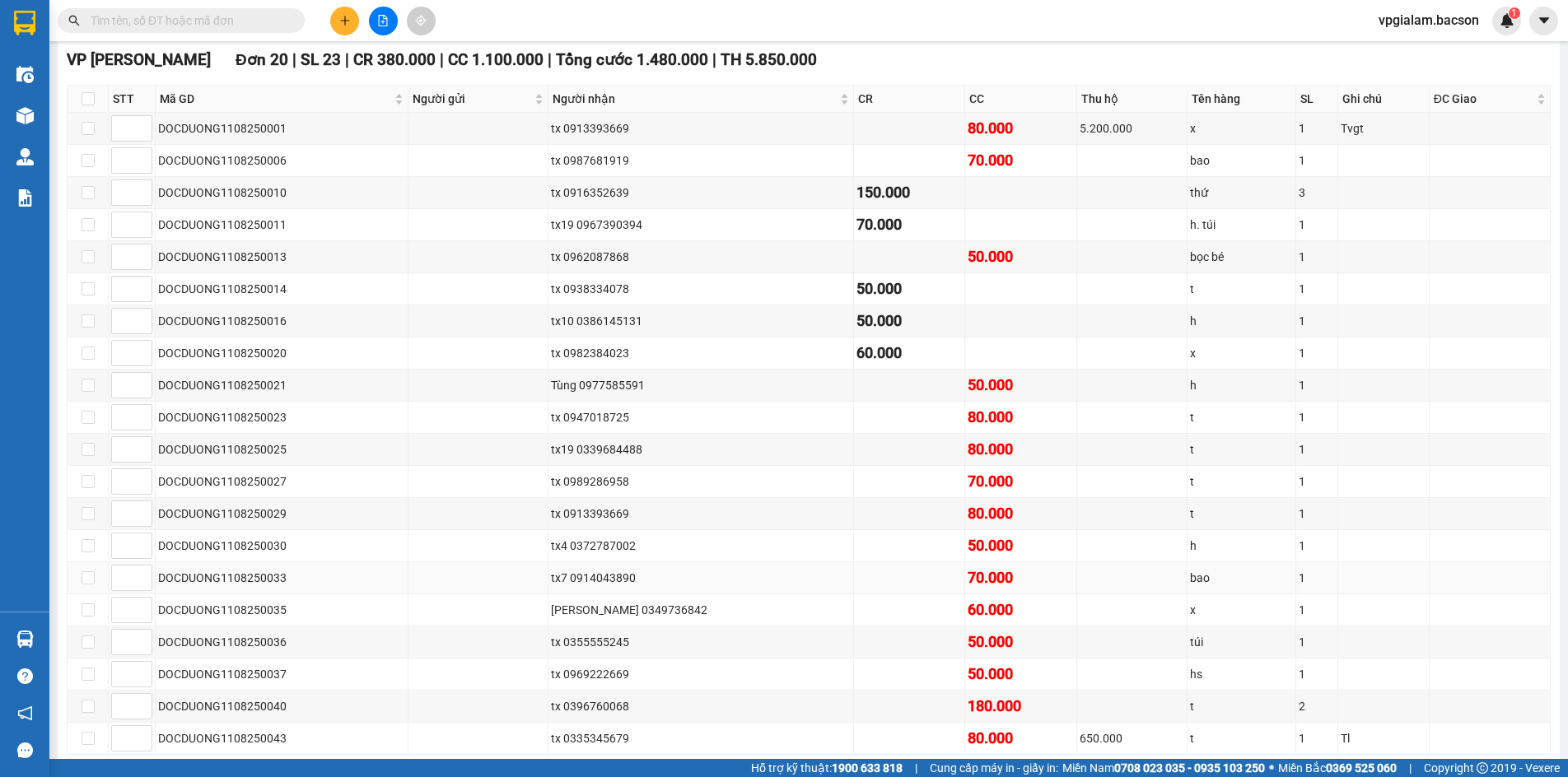
scroll to position [328, 0]
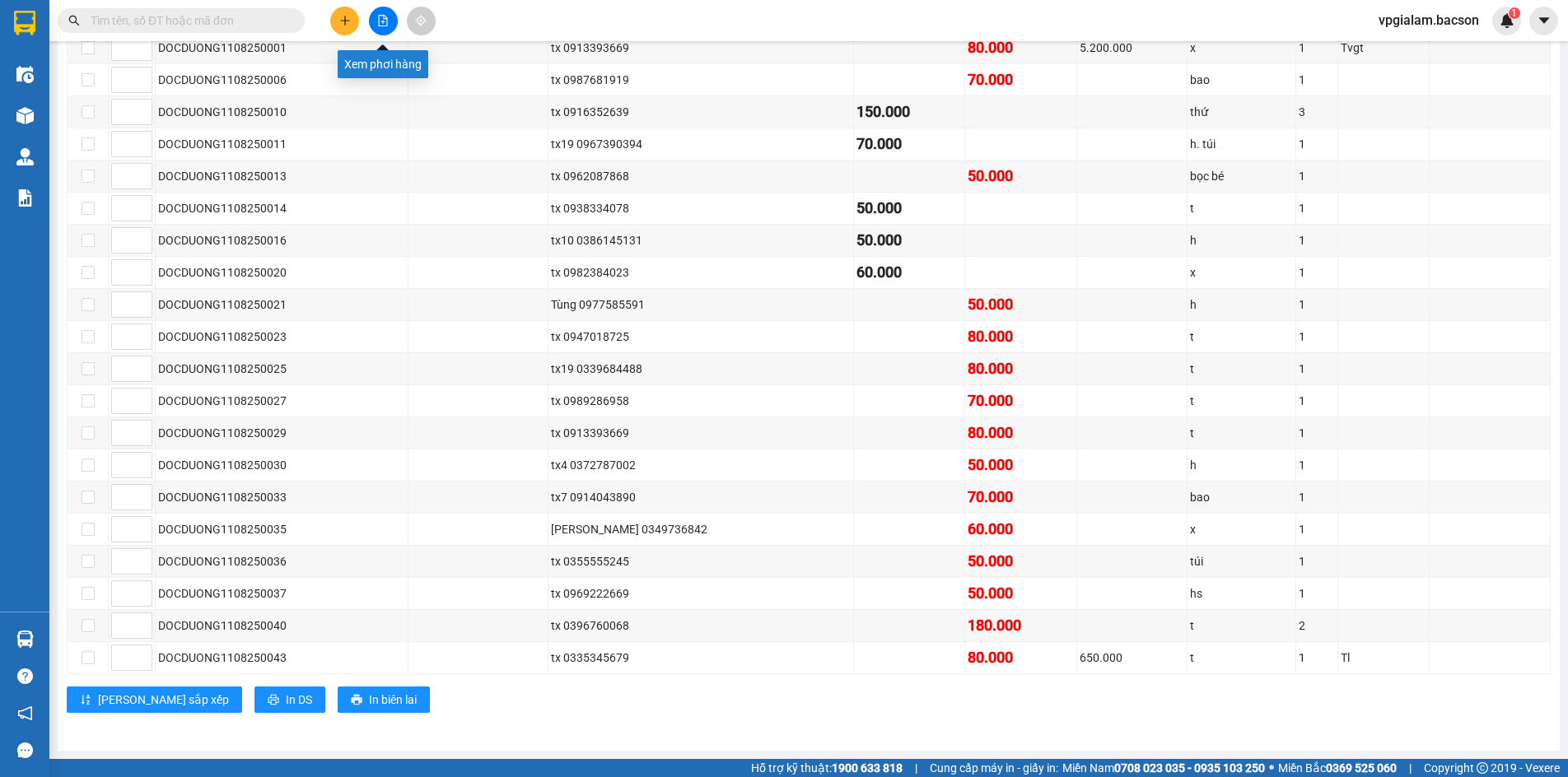
click at [386, 18] on icon "file-add" at bounding box center [382, 20] width 12 height 12
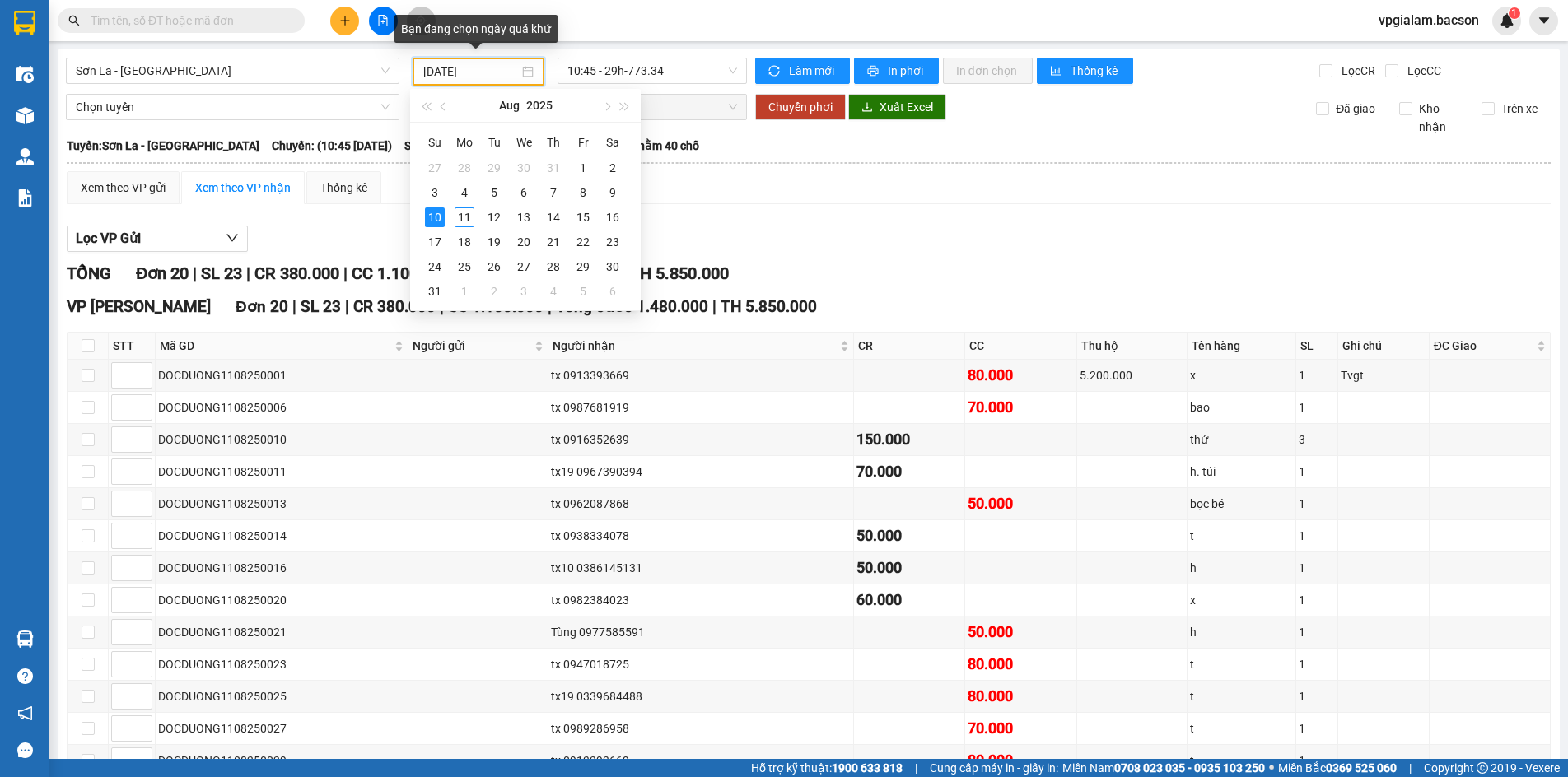
click at [481, 64] on input "[DATE]" at bounding box center [471, 72] width 96 height 18
click at [612, 188] on div "9" at bounding box center [612, 192] width 20 height 19
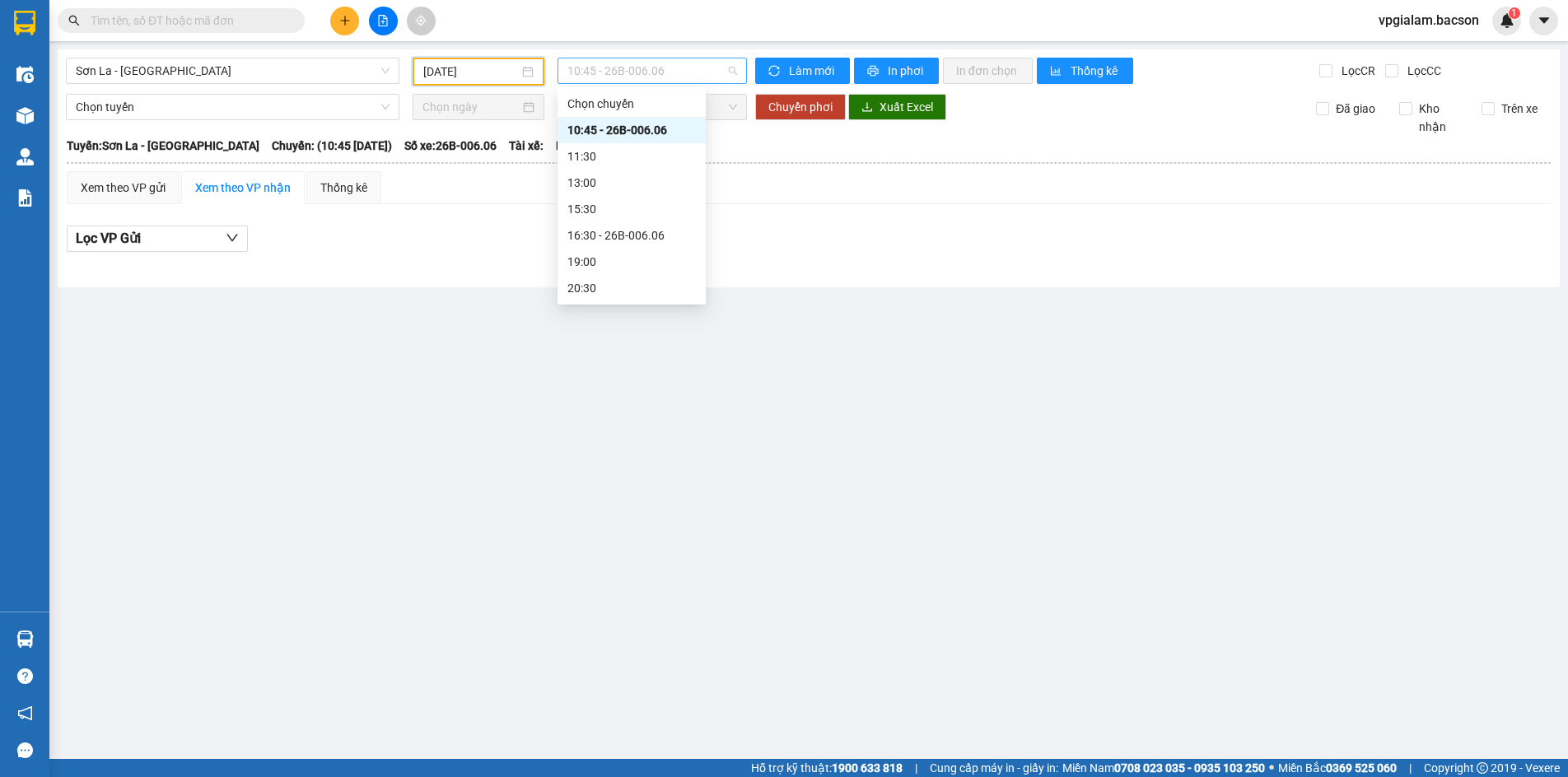
click at [613, 70] on span "10:45 - 26B-006.06" at bounding box center [651, 71] width 169 height 25
click at [628, 133] on div "10:45 - 26B-006.06" at bounding box center [631, 130] width 129 height 18
click at [637, 77] on span "10:45 - 26B-006.06" at bounding box center [651, 71] width 169 height 25
click at [636, 230] on div "16:30 - 26B-006.06" at bounding box center [631, 235] width 129 height 18
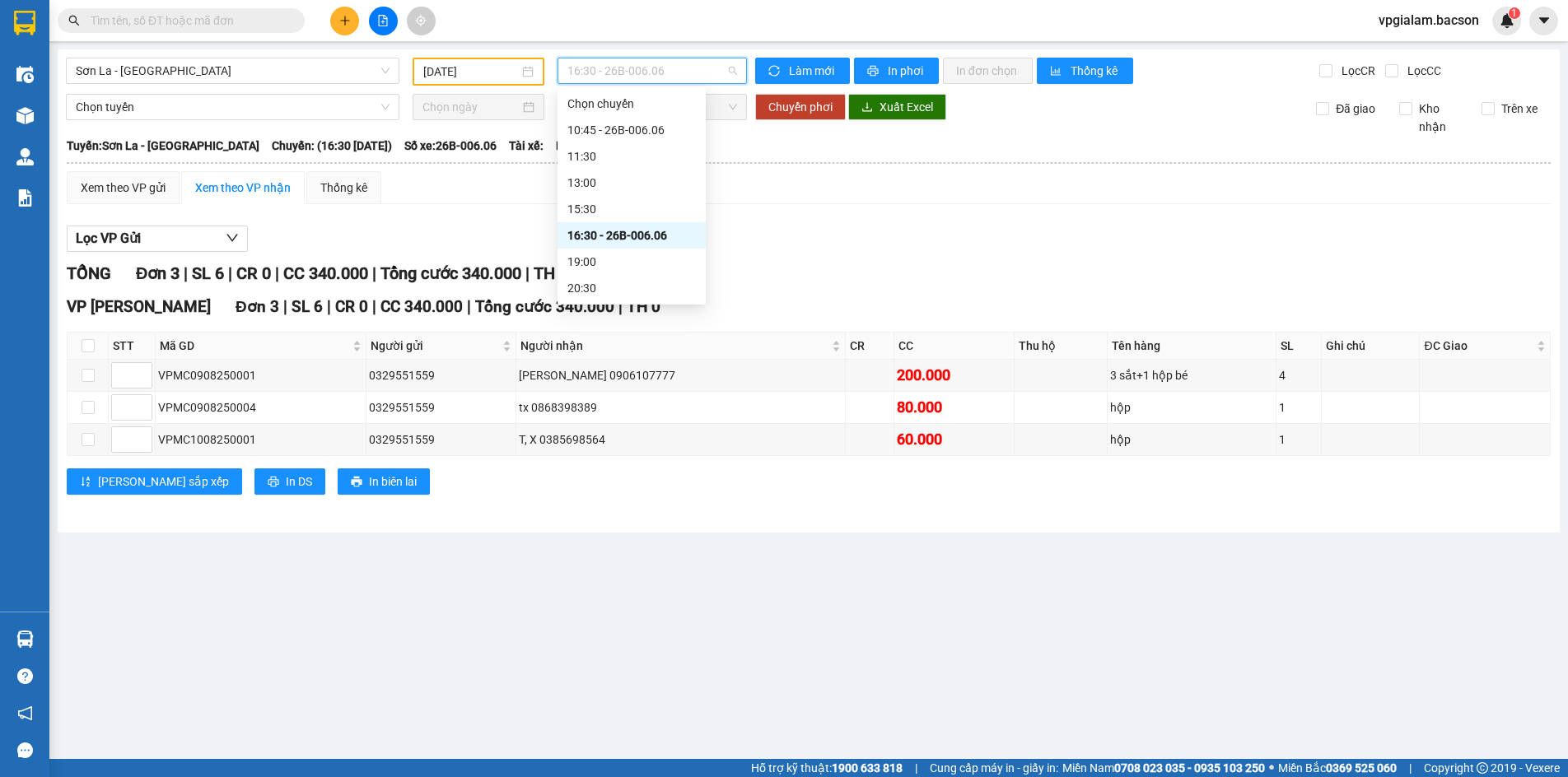
click at [649, 65] on span "16:30 - 26B-006.06" at bounding box center [651, 71] width 169 height 25
click at [630, 237] on div "21:30 - 26B-006.06" at bounding box center [631, 235] width 129 height 18
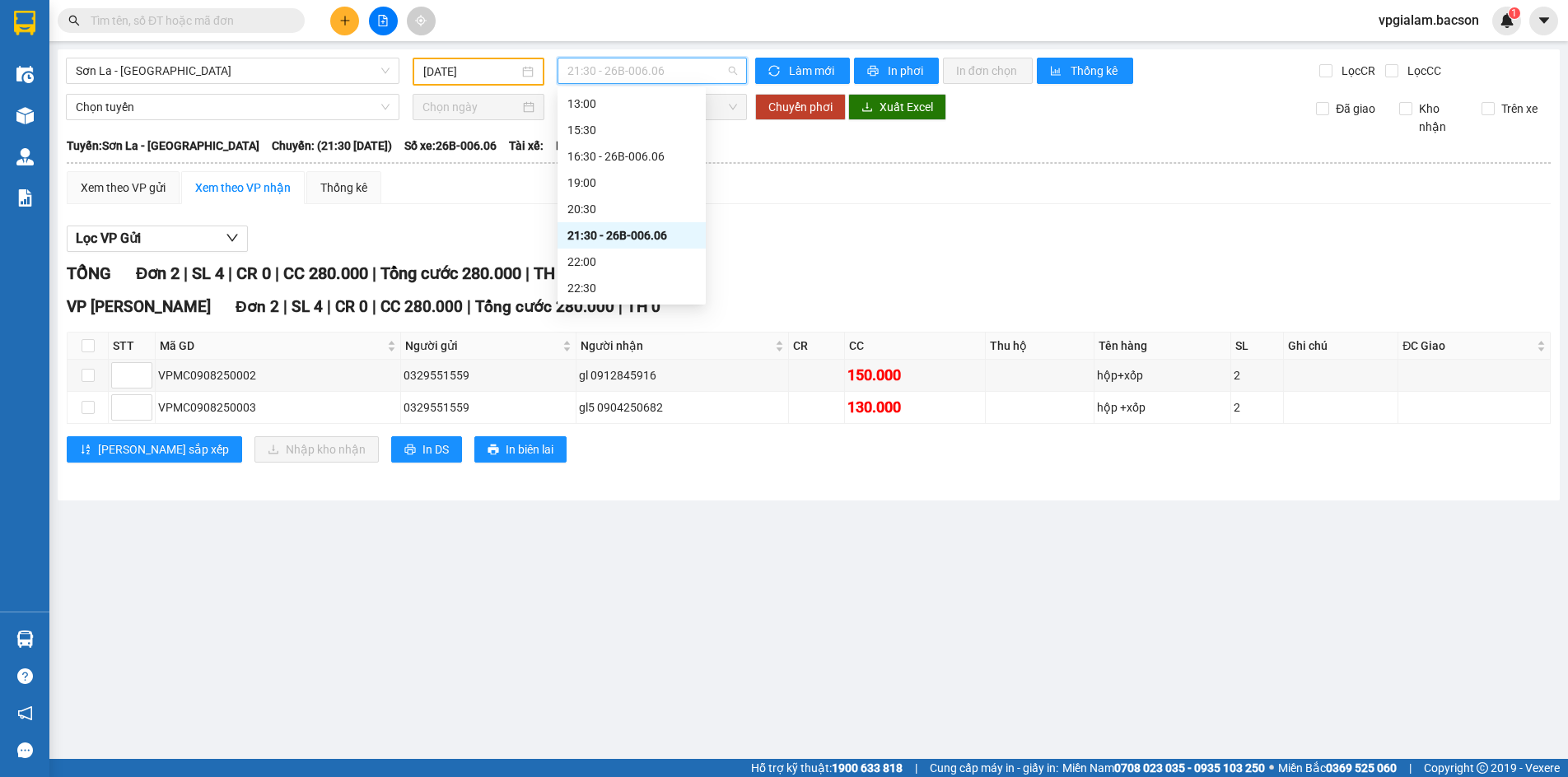
click at [651, 67] on span "21:30 - 26B-006.06" at bounding box center [651, 71] width 169 height 25
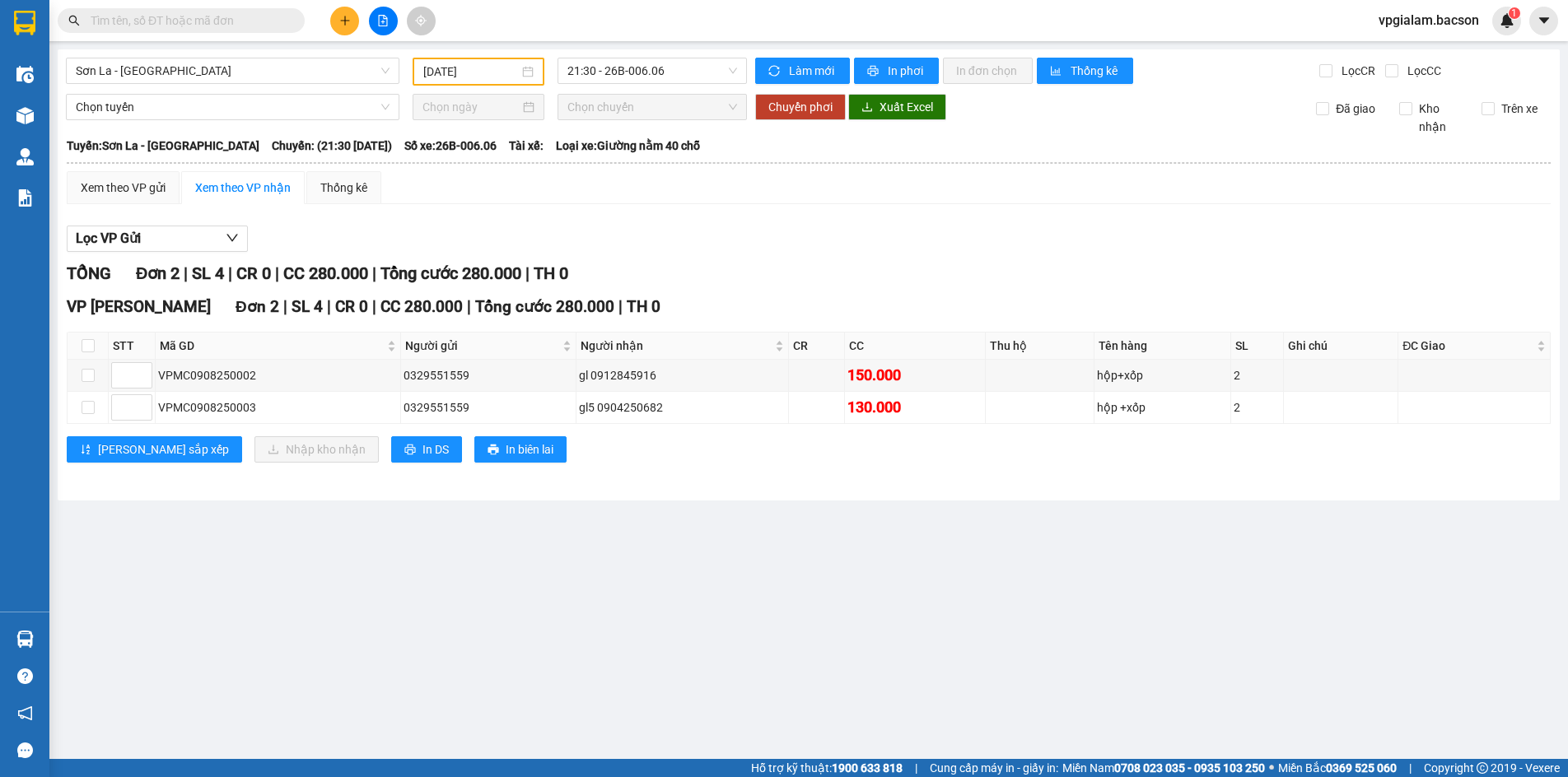
click at [449, 56] on div "[GEOGRAPHIC_DATA] [DATE] 21:30 - 26B-006.06 [PERSON_NAME] mới In phơi In [PERSO…" at bounding box center [808, 275] width 1502 height 451
click at [464, 75] on input "[DATE]" at bounding box center [471, 72] width 96 height 18
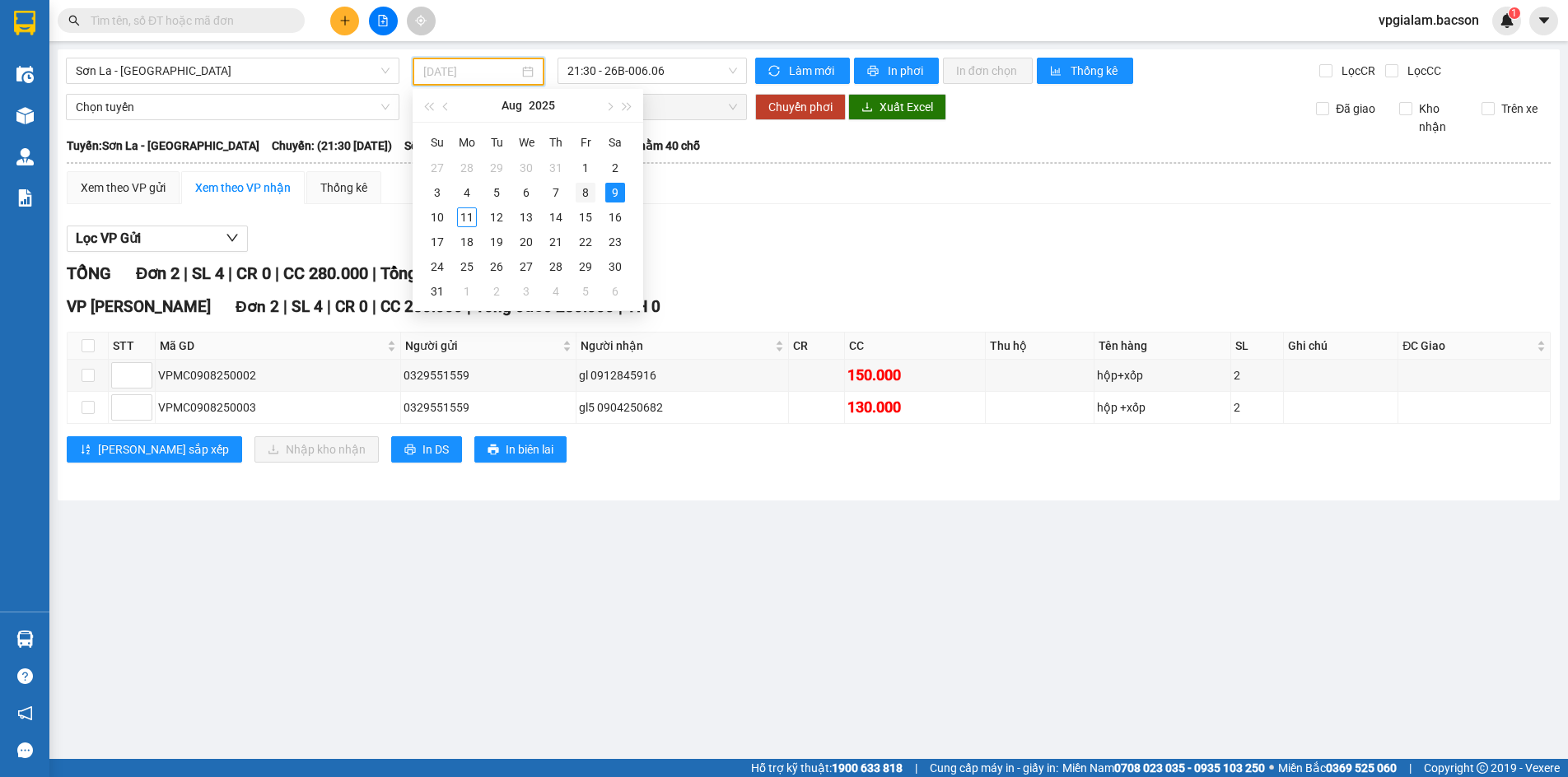
click at [582, 192] on div "8" at bounding box center [585, 192] width 20 height 19
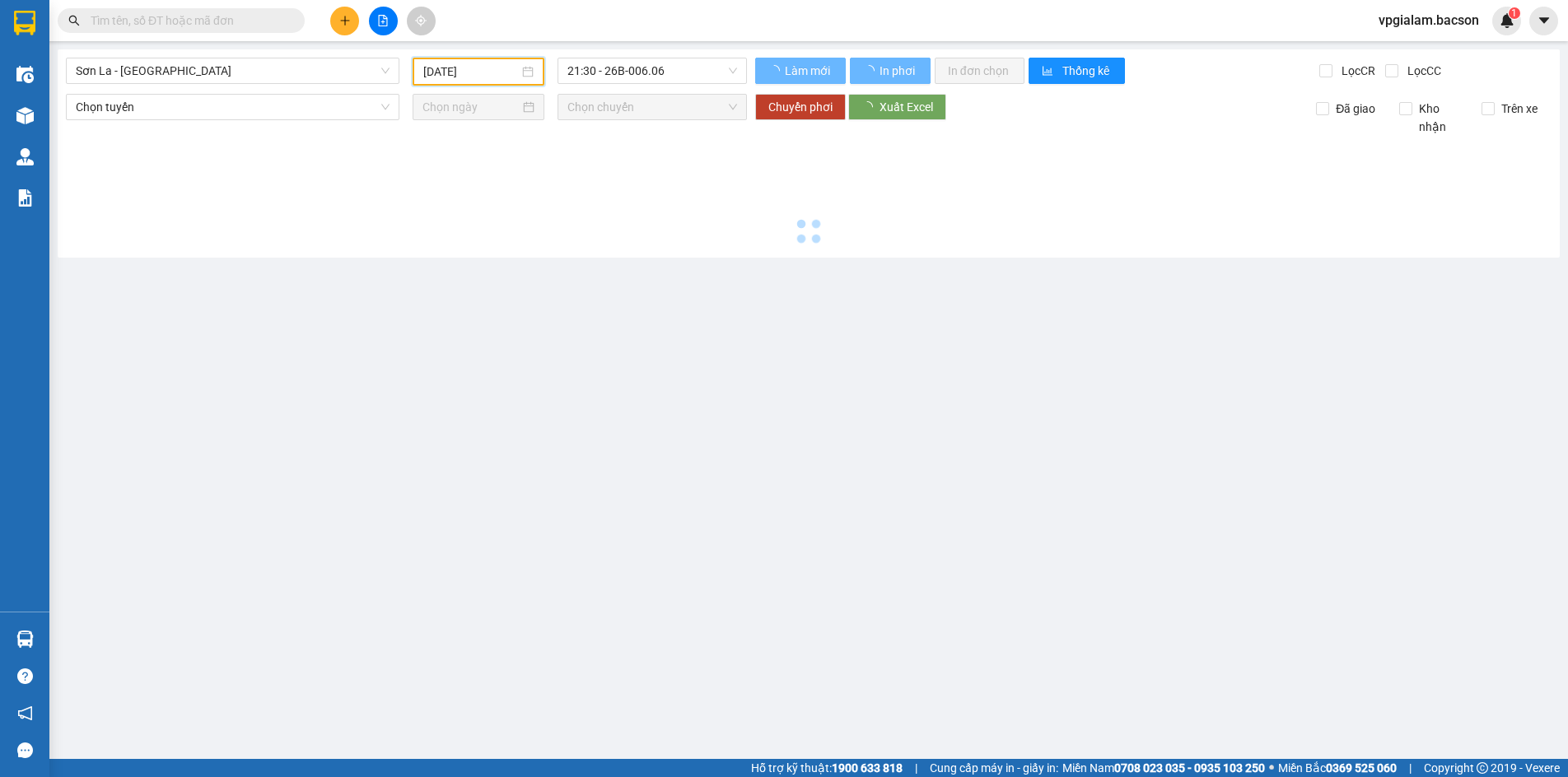
type input "[DATE]"
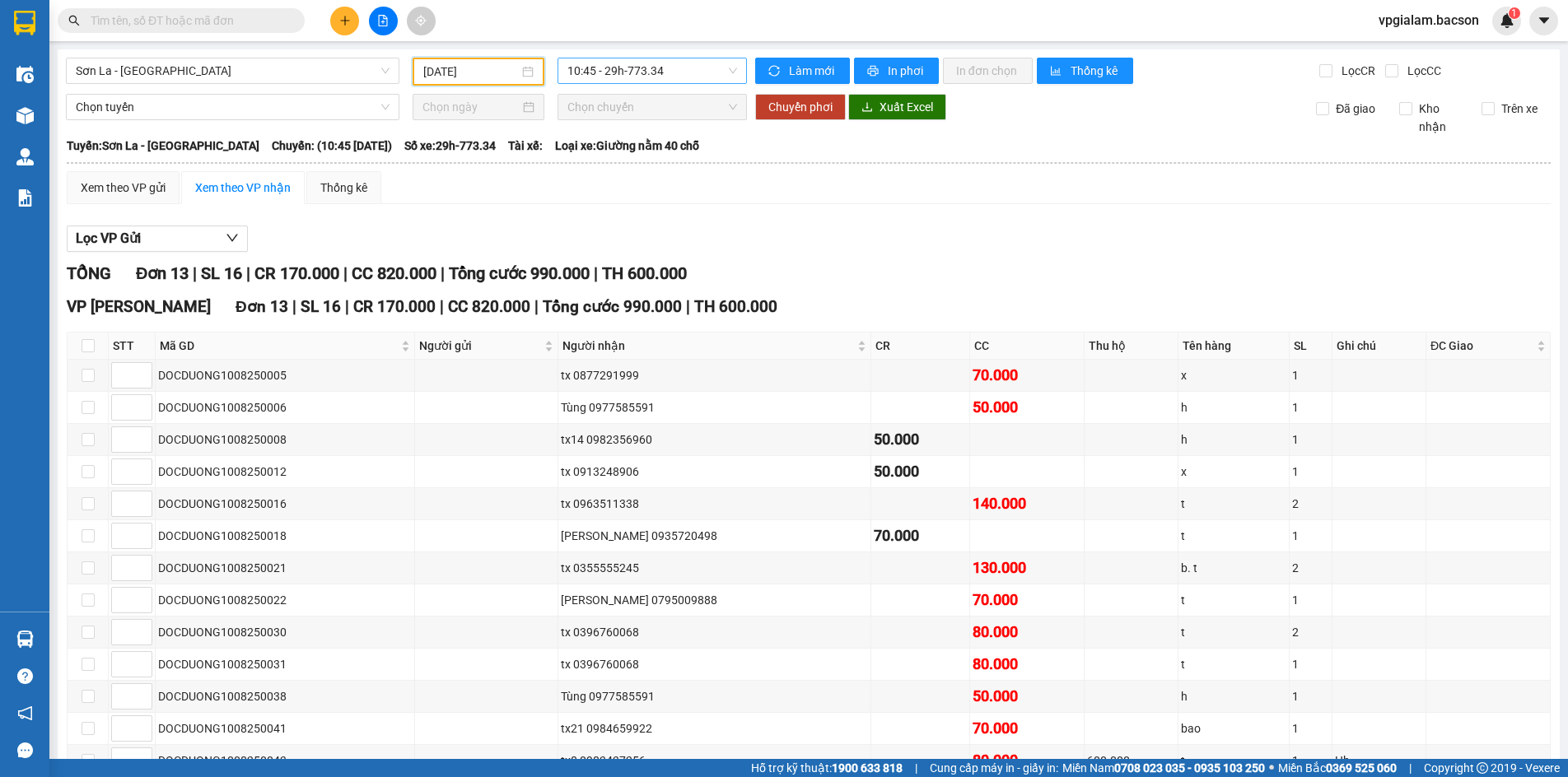
scroll to position [27, 0]
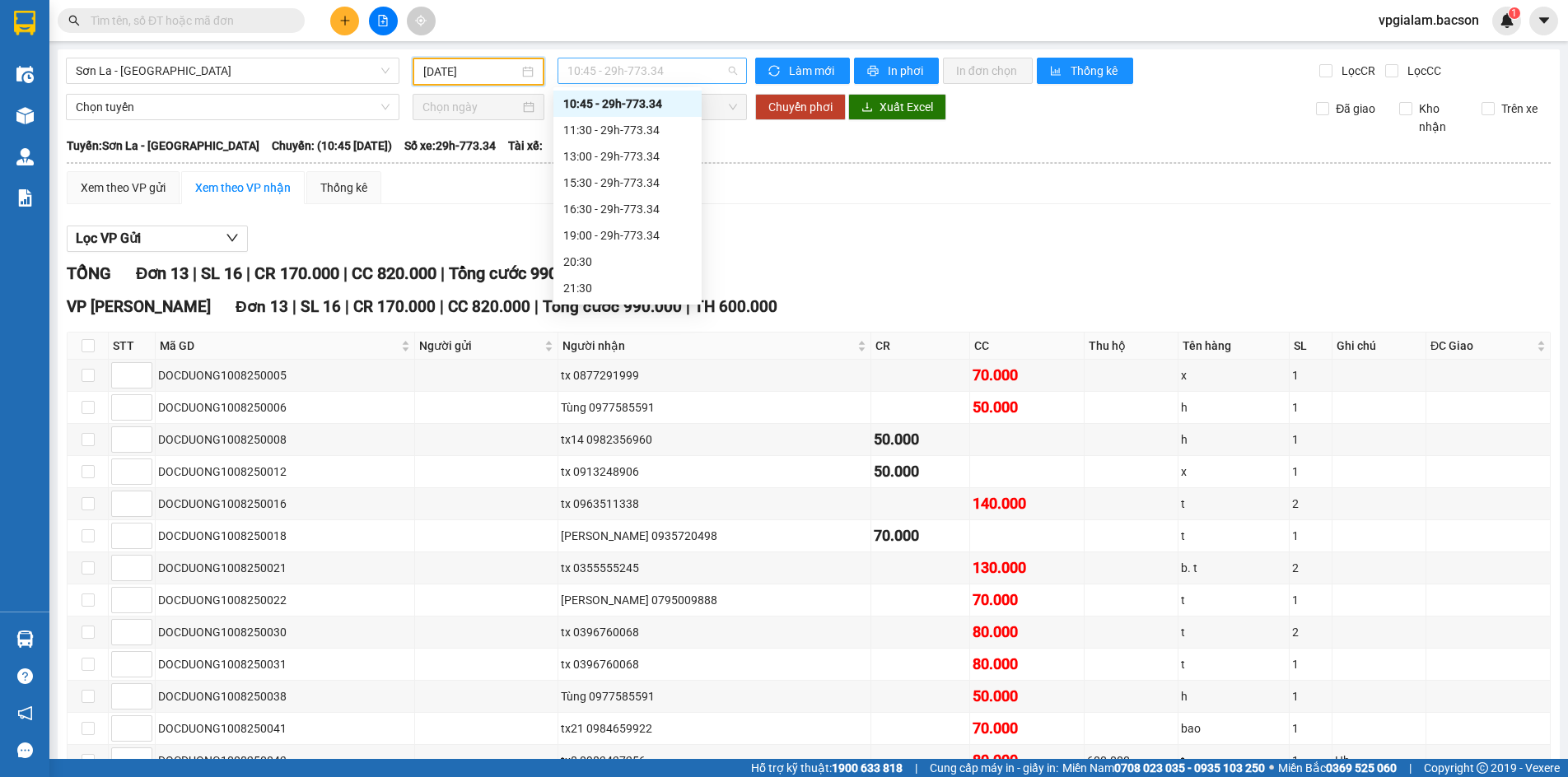
click at [593, 71] on span "10:45 - 29h-773.34" at bounding box center [651, 71] width 169 height 25
click at [631, 124] on div "11:30 - 29h-773.34" at bounding box center [627, 130] width 129 height 18
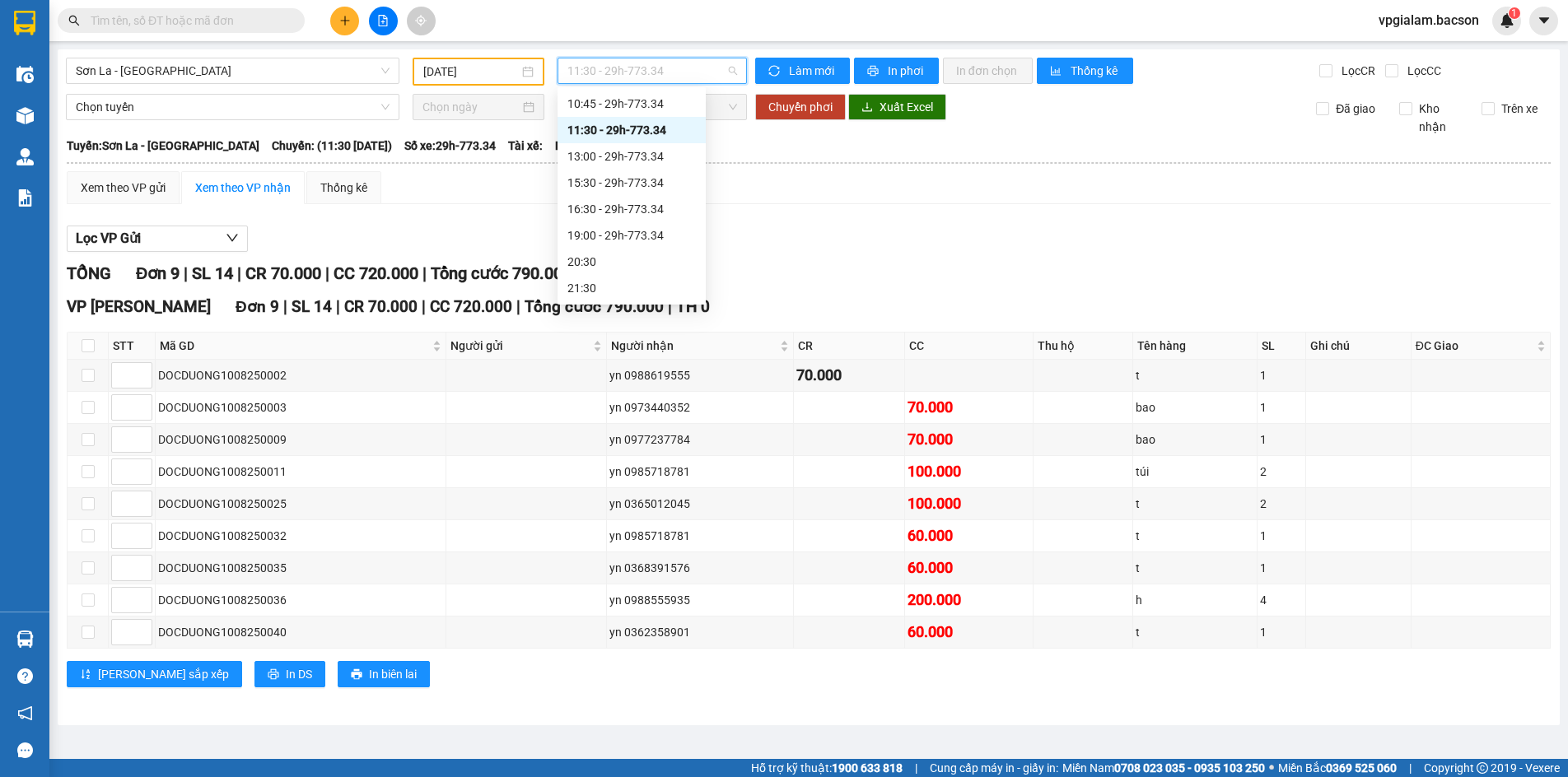
click at [614, 73] on span "11:30 - 29h-773.34" at bounding box center [651, 71] width 169 height 25
click at [625, 186] on div "15:30 - 29h-773.34" at bounding box center [631, 183] width 129 height 18
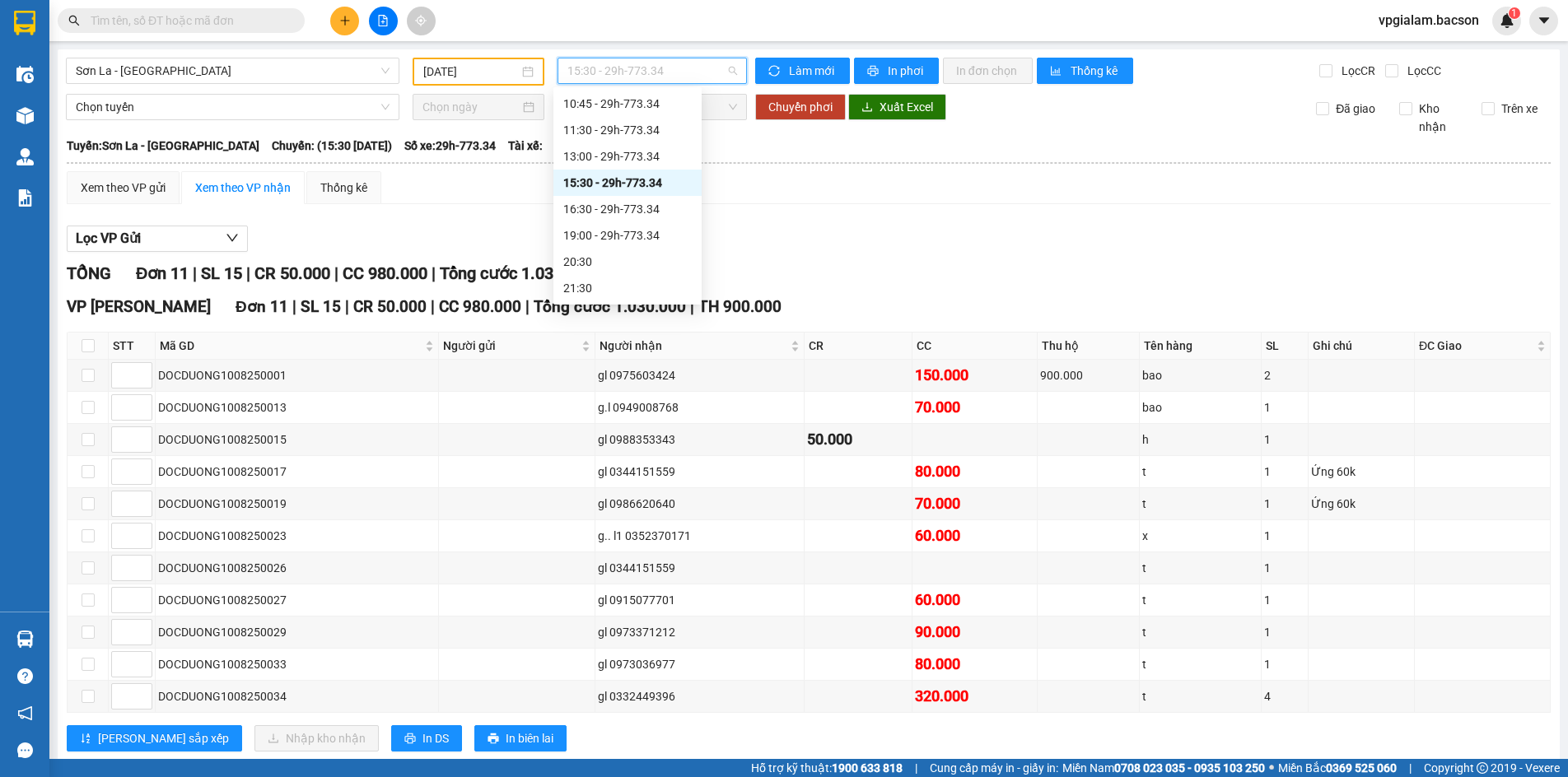
click at [603, 71] on span "15:30 - 29h-773.34" at bounding box center [651, 71] width 169 height 25
click at [635, 206] on div "16:30 - 29h-773.34" at bounding box center [627, 209] width 129 height 18
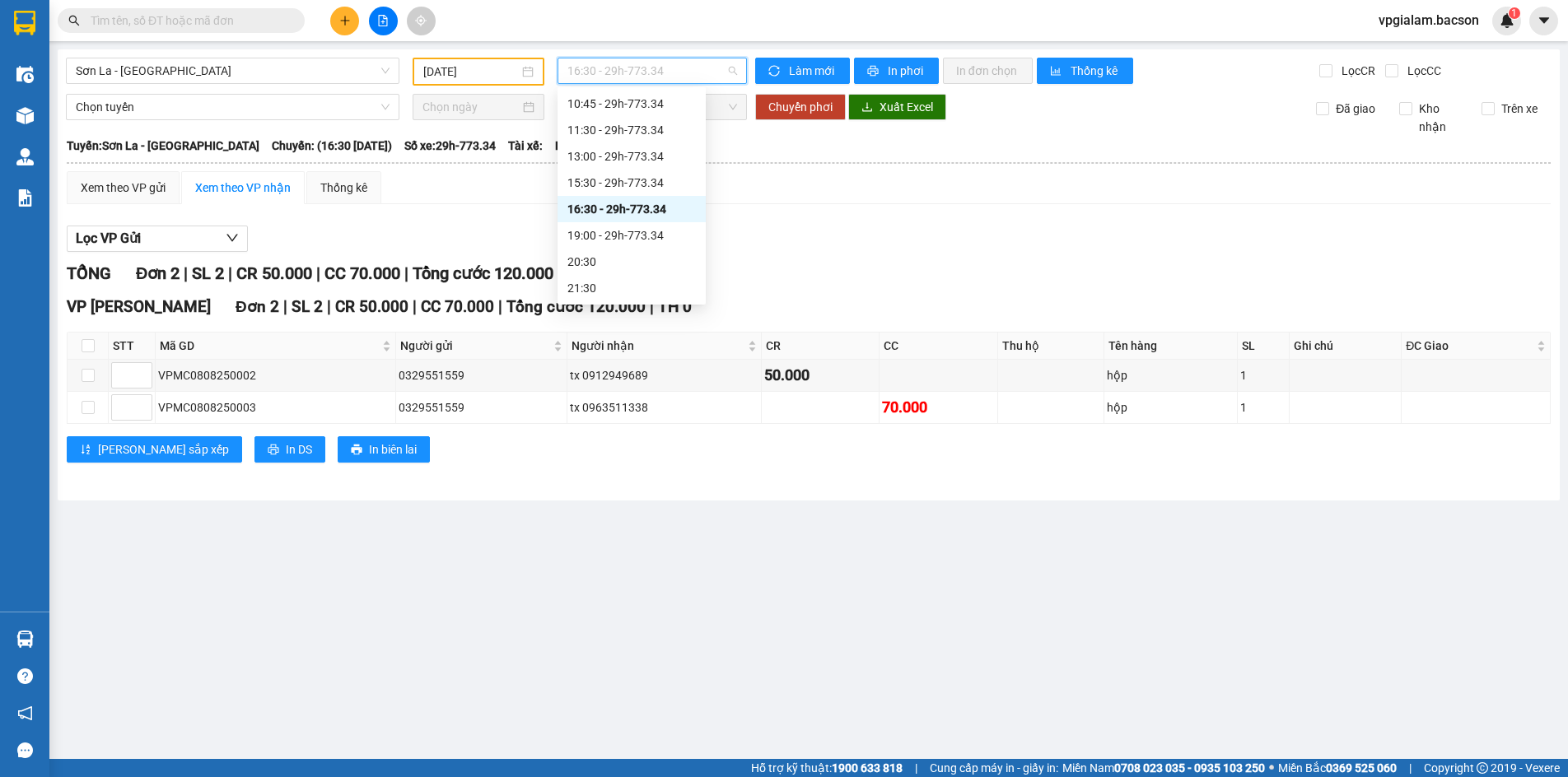
click at [628, 66] on span "16:30 - 29h-773.34" at bounding box center [651, 71] width 169 height 25
click at [627, 229] on div "19:00 - 29h-773.34" at bounding box center [631, 235] width 129 height 18
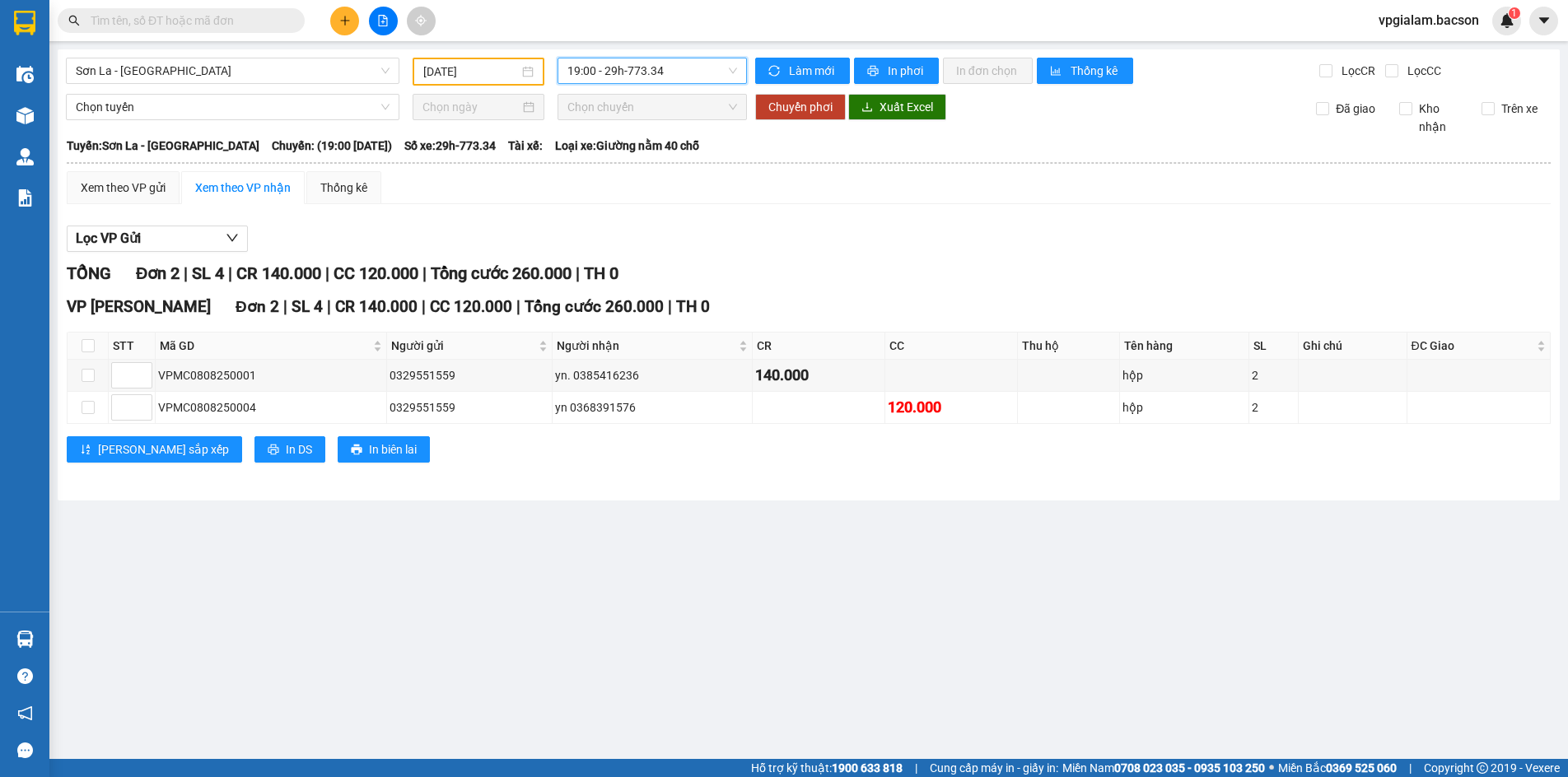
click at [620, 72] on span "19:00 - 29h-773.34" at bounding box center [651, 71] width 169 height 25
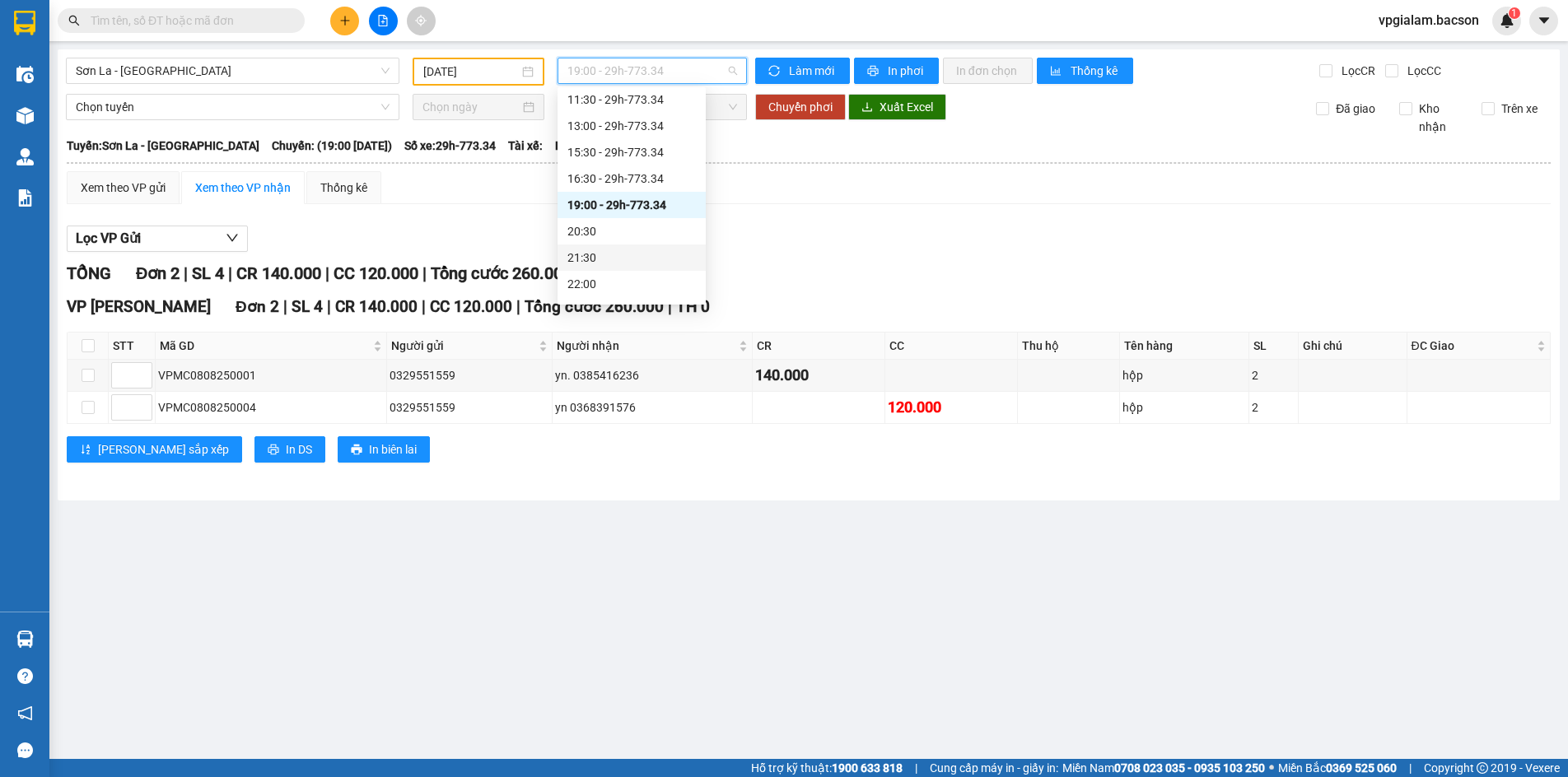
scroll to position [79, 0]
click at [616, 289] on div "22:30 - 29h-773.34" at bounding box center [631, 288] width 129 height 18
